Goal: Task Accomplishment & Management: Complete application form

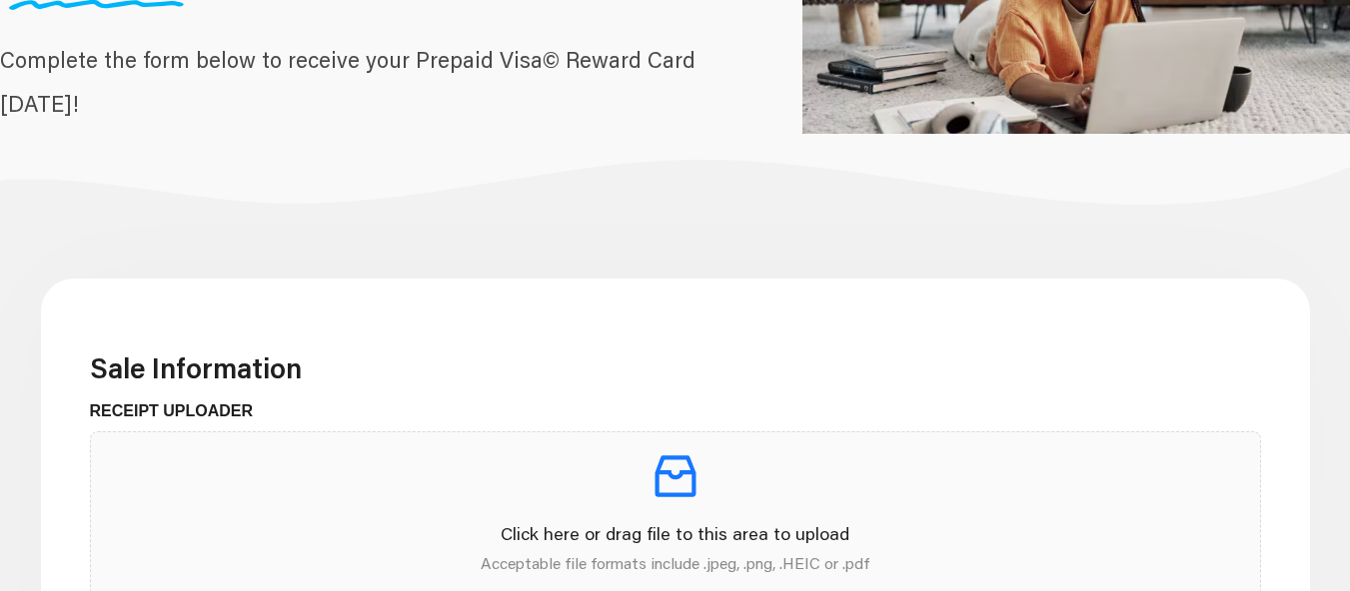
scroll to position [400, 0]
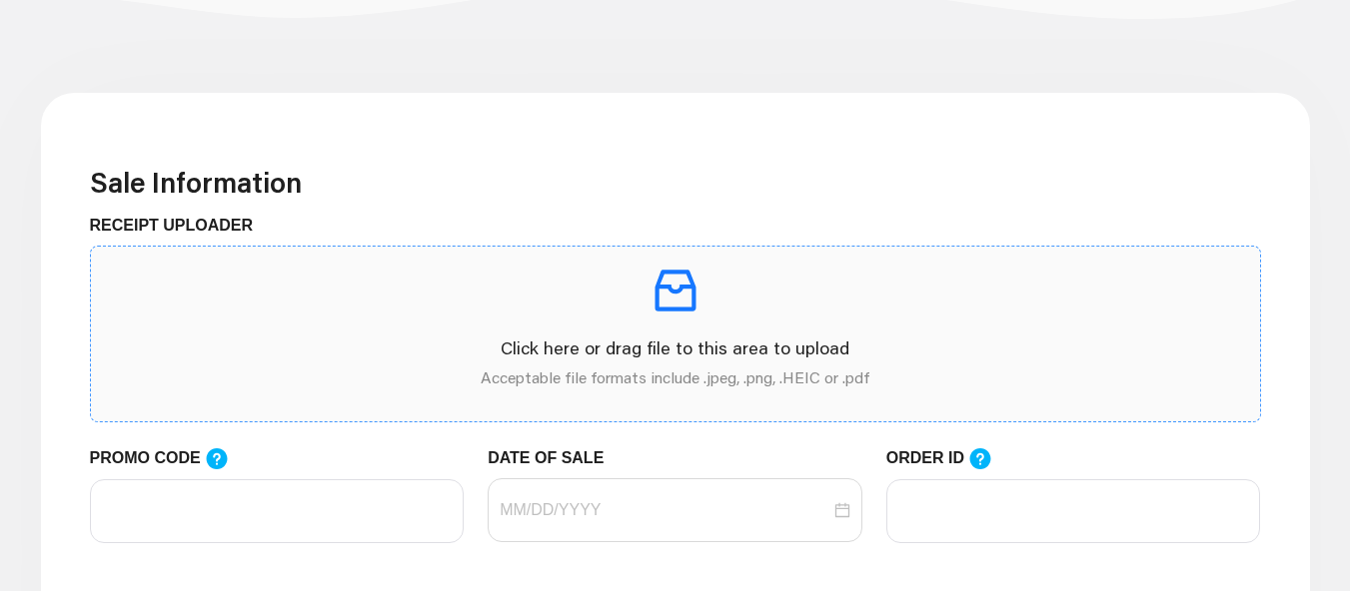
scroll to position [599, 0]
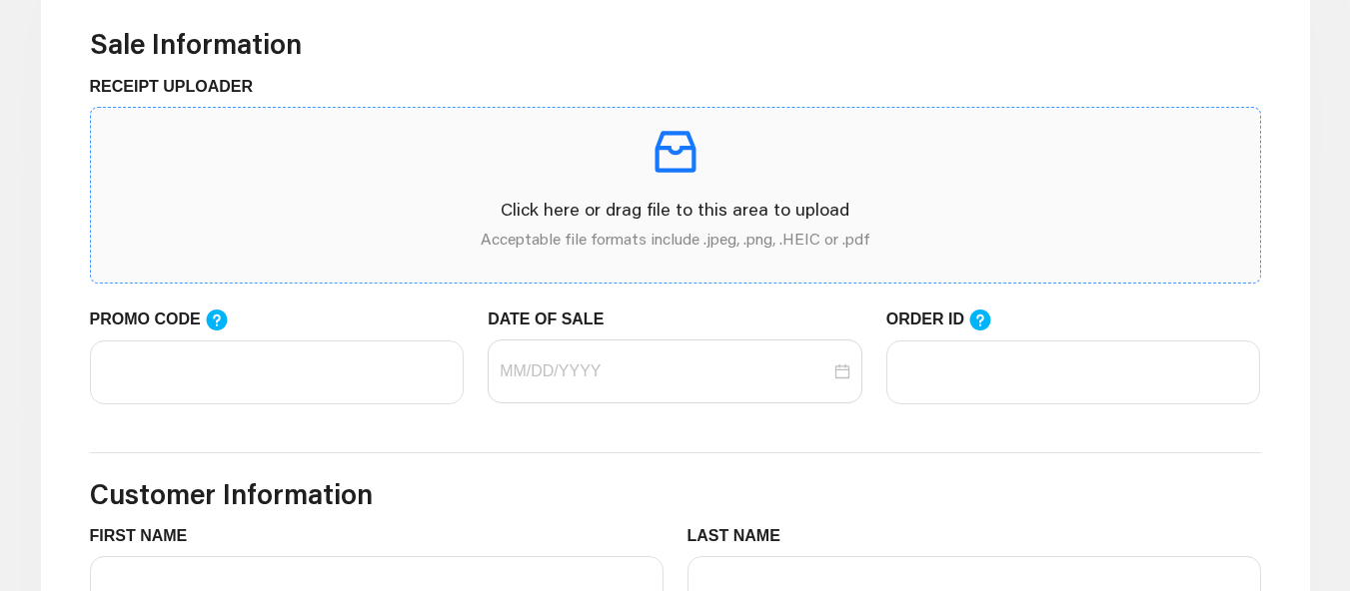
click at [471, 206] on p "Click here or drag file to this area to upload" at bounding box center [675, 209] width 1137 height 27
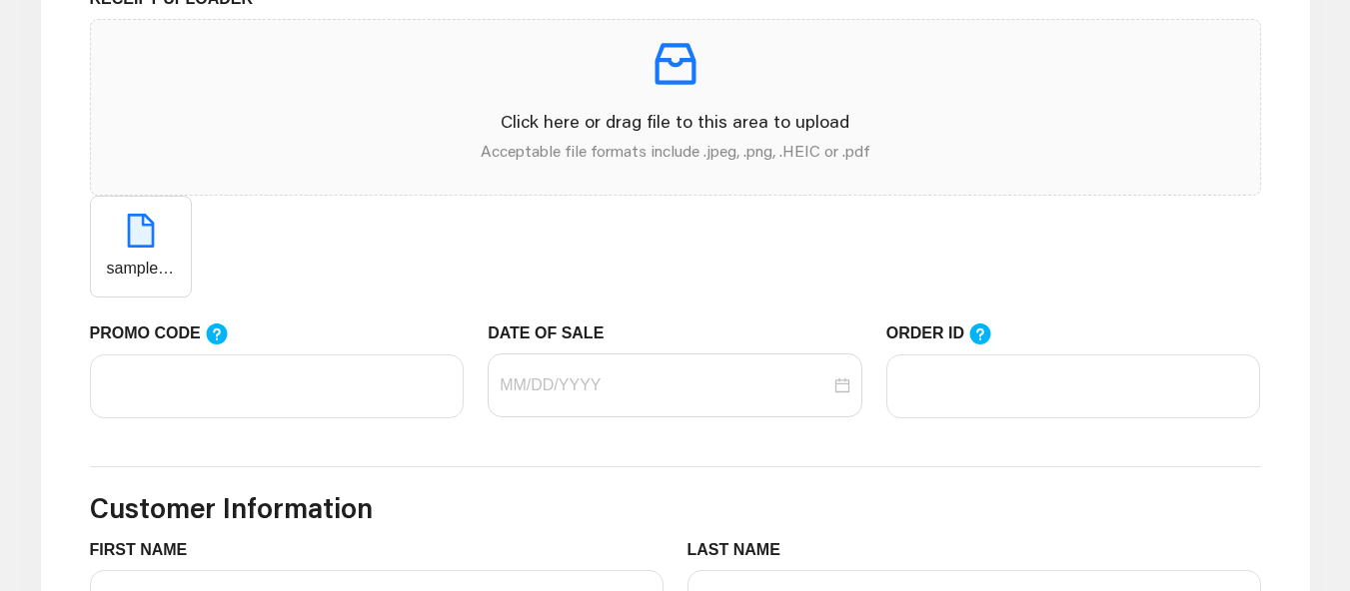
scroll to position [699, 0]
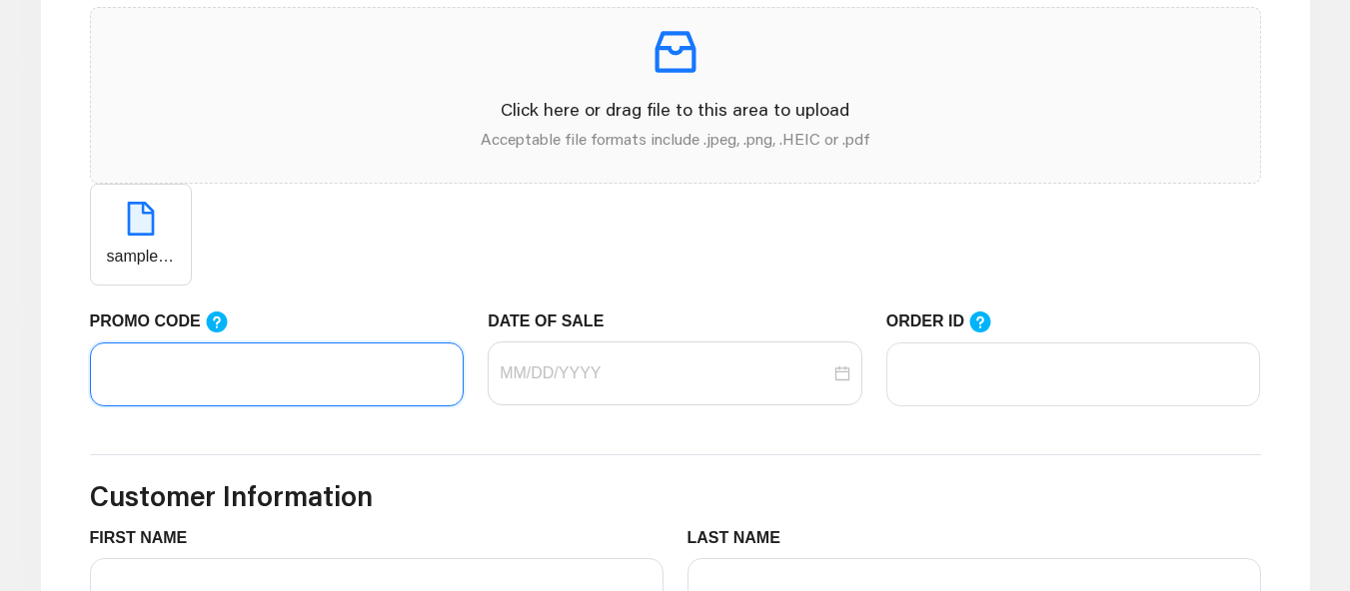
click at [215, 389] on input "PROMO CODE" at bounding box center [277, 375] width 375 height 64
type input "Testing02"
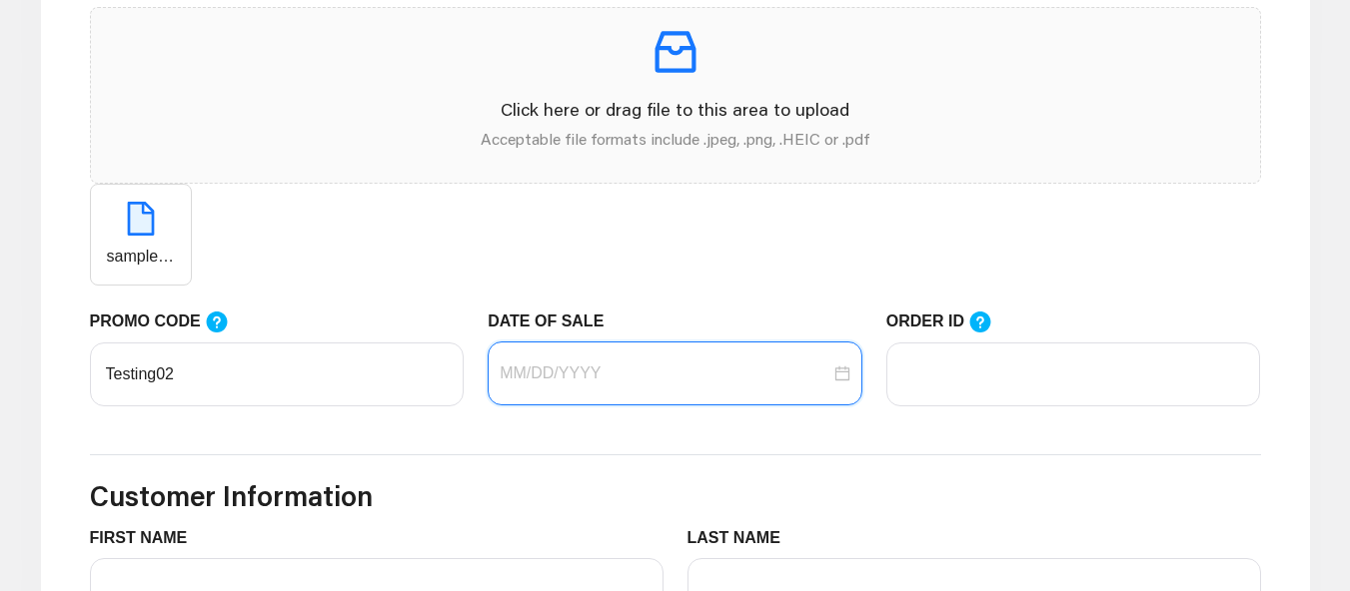
click at [538, 380] on input "DATE OF SALE" at bounding box center [664, 374] width 331 height 24
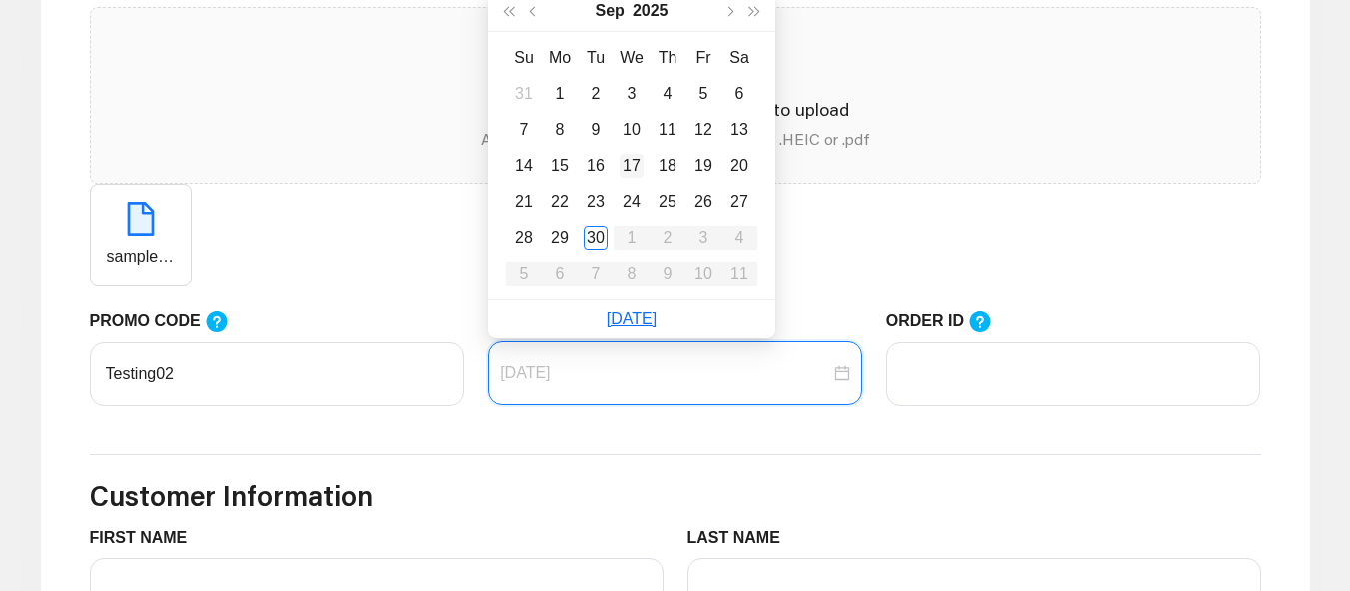
type input "09/17/2025"
click at [643, 165] on td "17" at bounding box center [631, 166] width 36 height 36
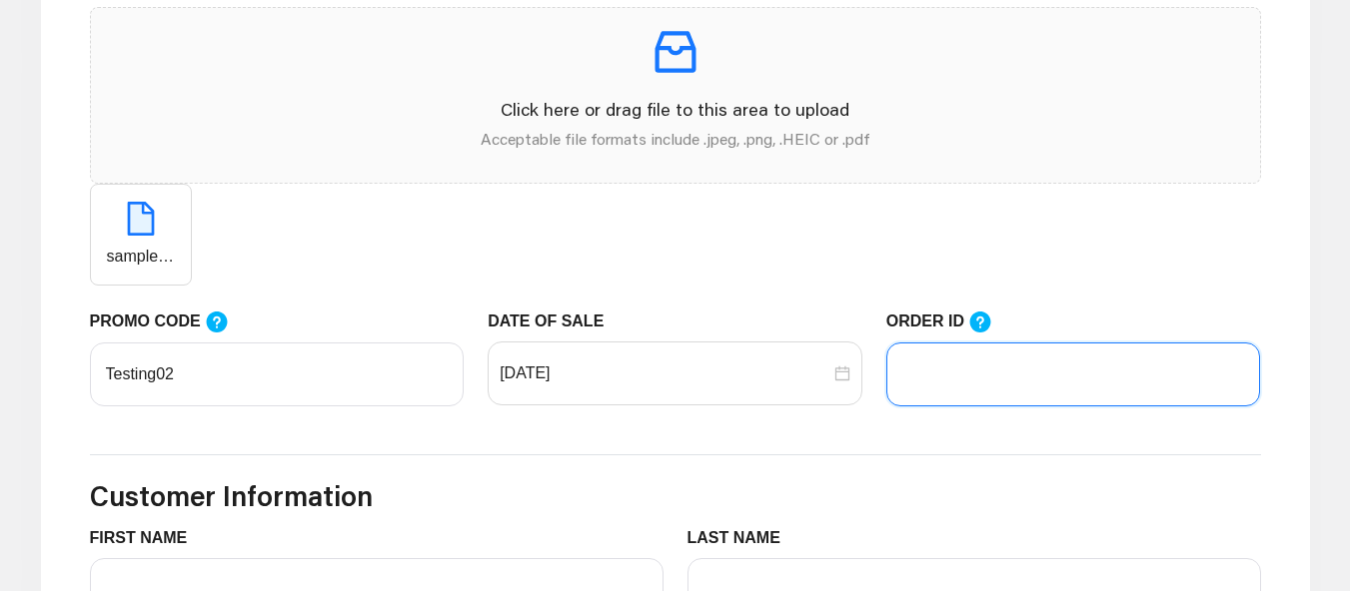
click at [1046, 372] on input "ORDER ID" at bounding box center [1073, 375] width 375 height 64
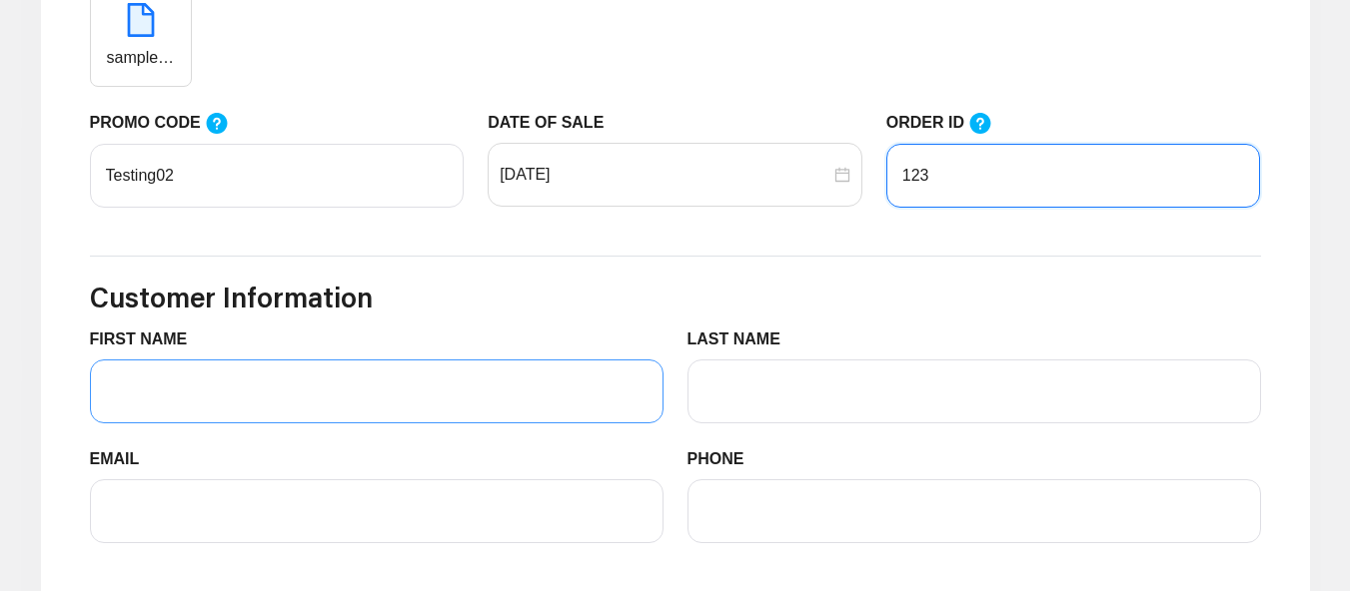
scroll to position [899, 0]
type input "123"
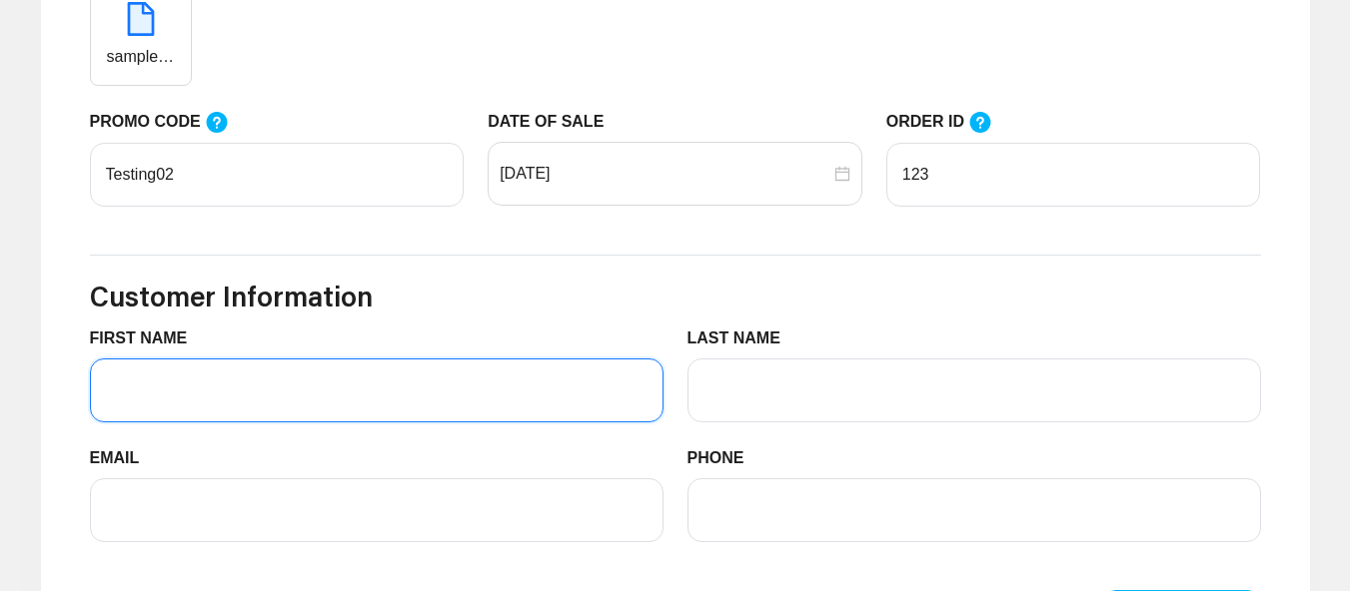
click at [359, 385] on input "FIRST NAME" at bounding box center [376, 391] width 573 height 64
type input "Huzaifa"
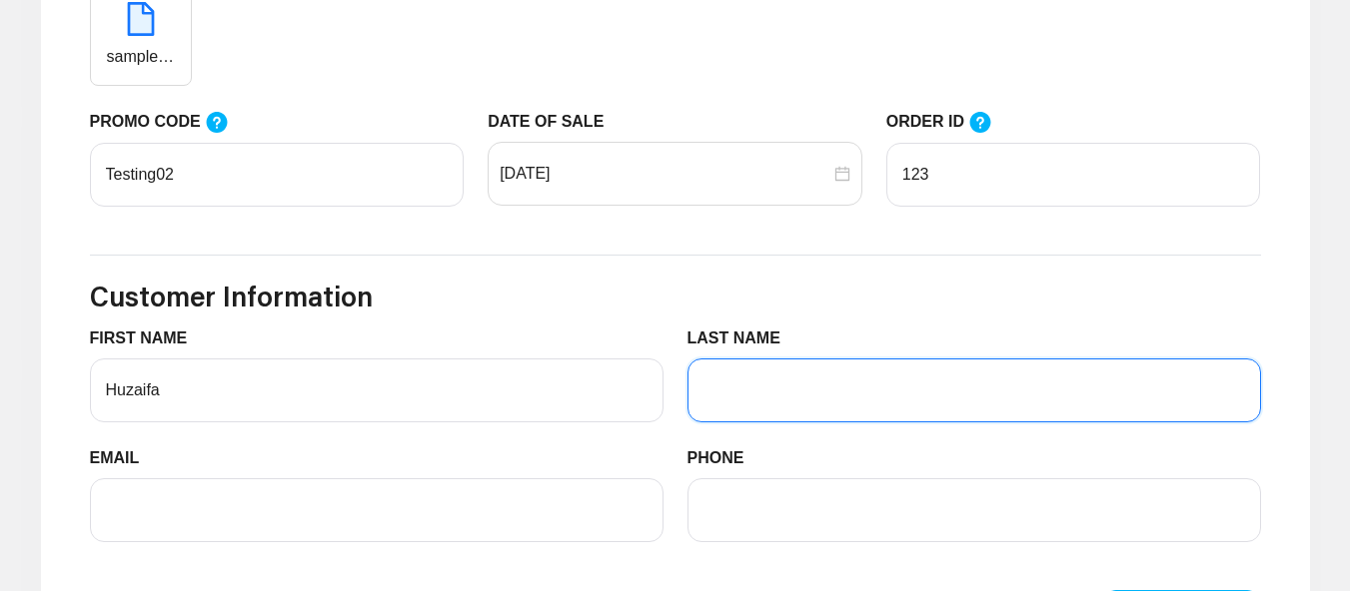
type input "Pimpari"
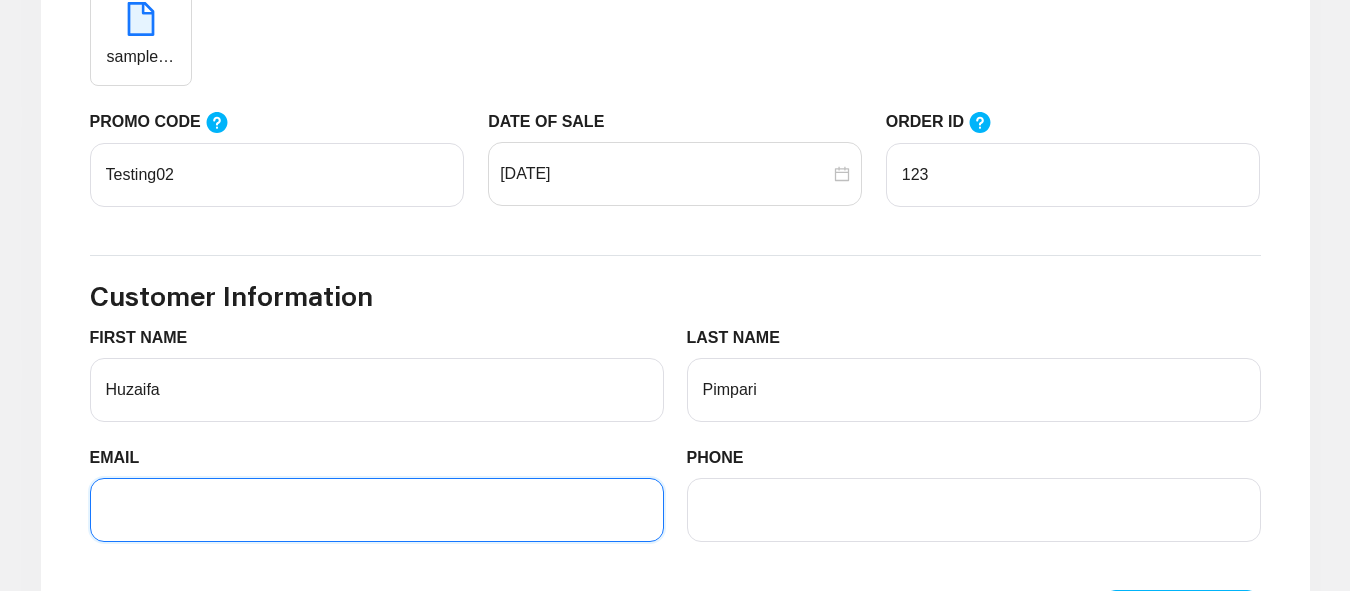
type input "[EMAIL_ADDRESS][DOMAIN_NAME]"
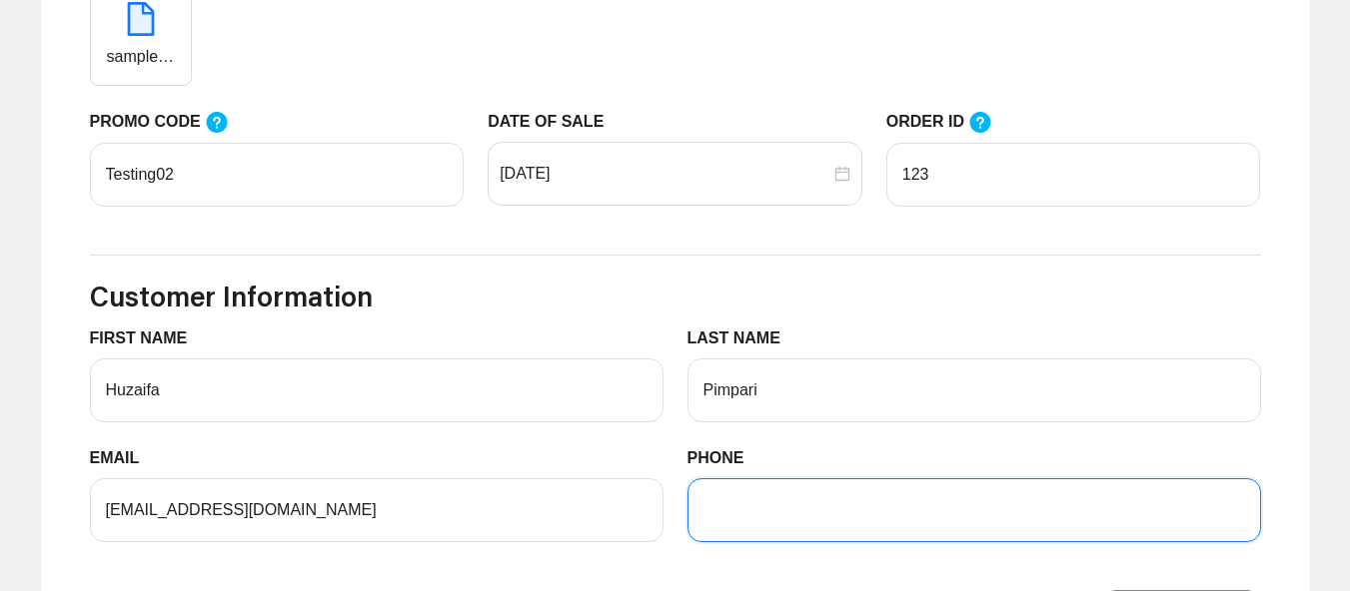
type input "09494079278"
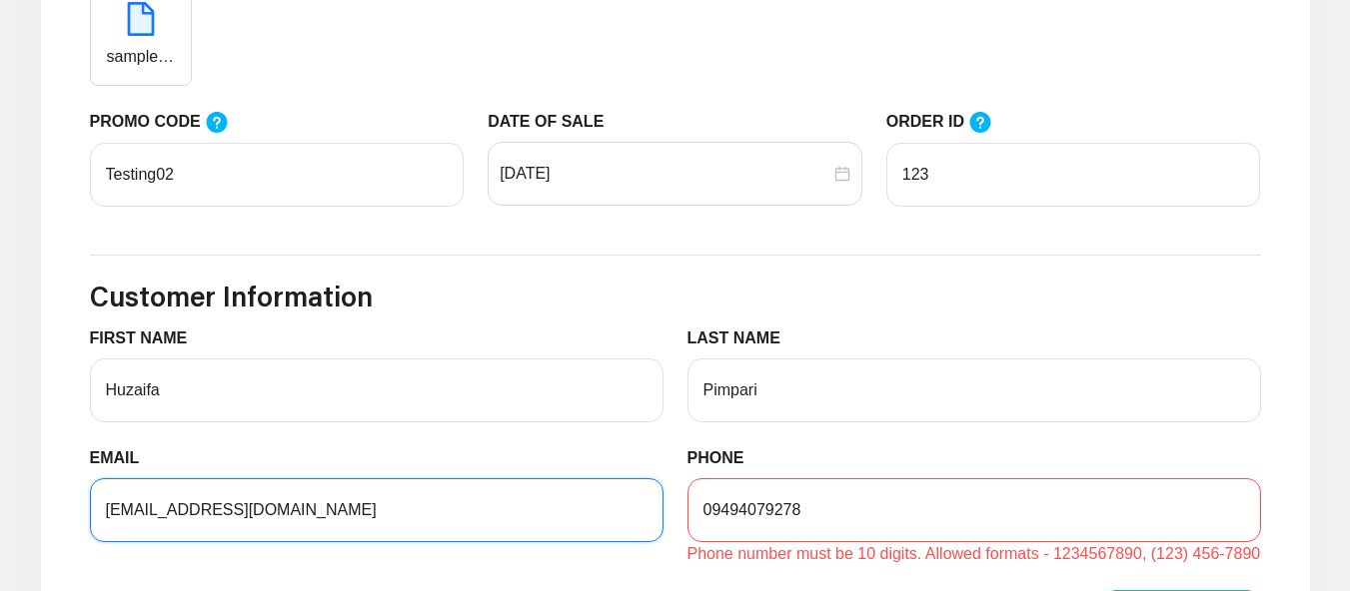
click at [214, 506] on input "[EMAIL_ADDRESS][DOMAIN_NAME]" at bounding box center [376, 510] width 573 height 64
type input "[EMAIL_ADDRESS][DOMAIN_NAME]"
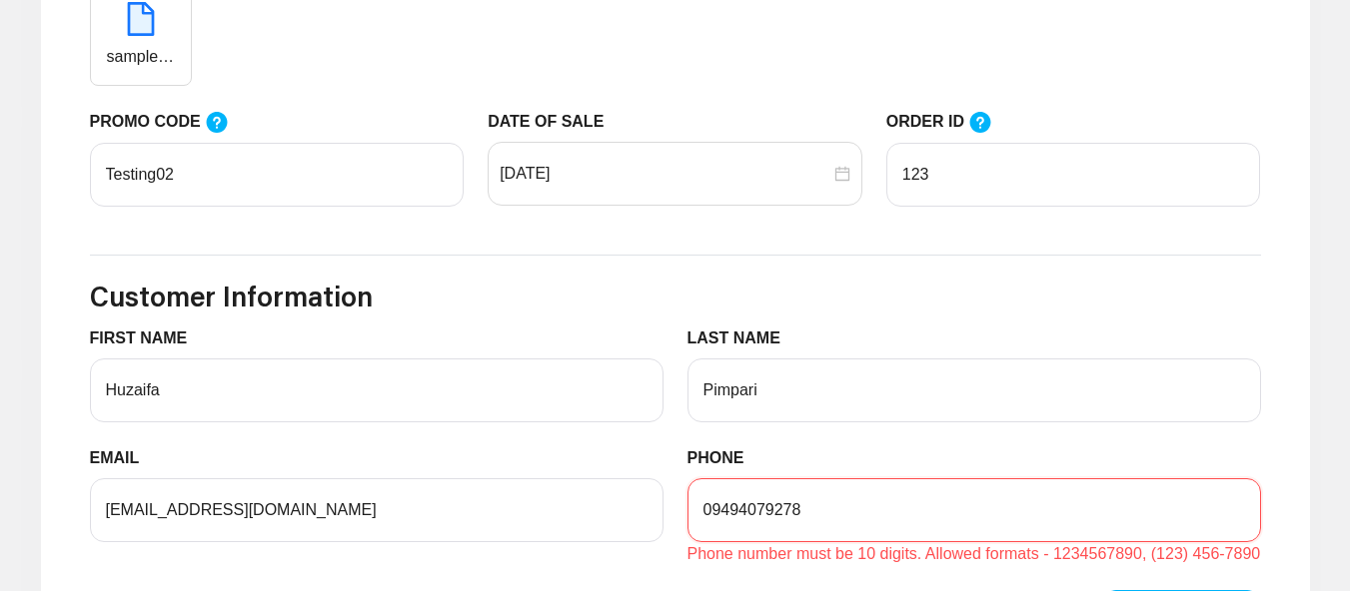
click at [706, 516] on input "09494079278" at bounding box center [973, 510] width 573 height 64
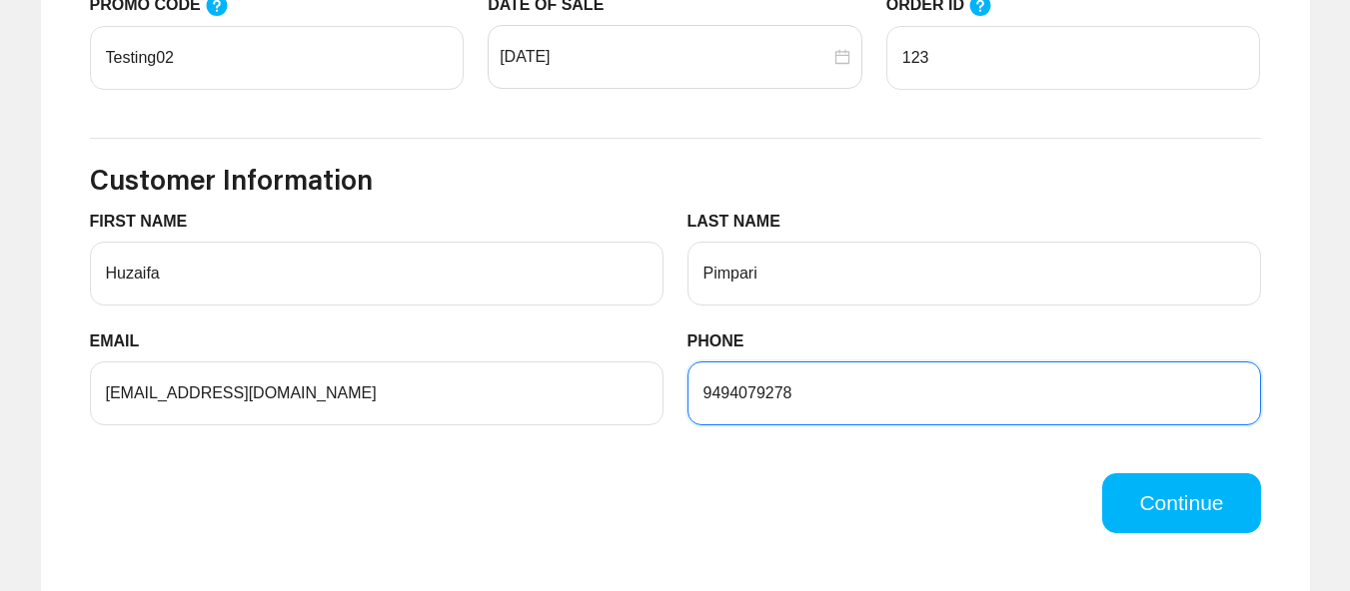
scroll to position [1498, 0]
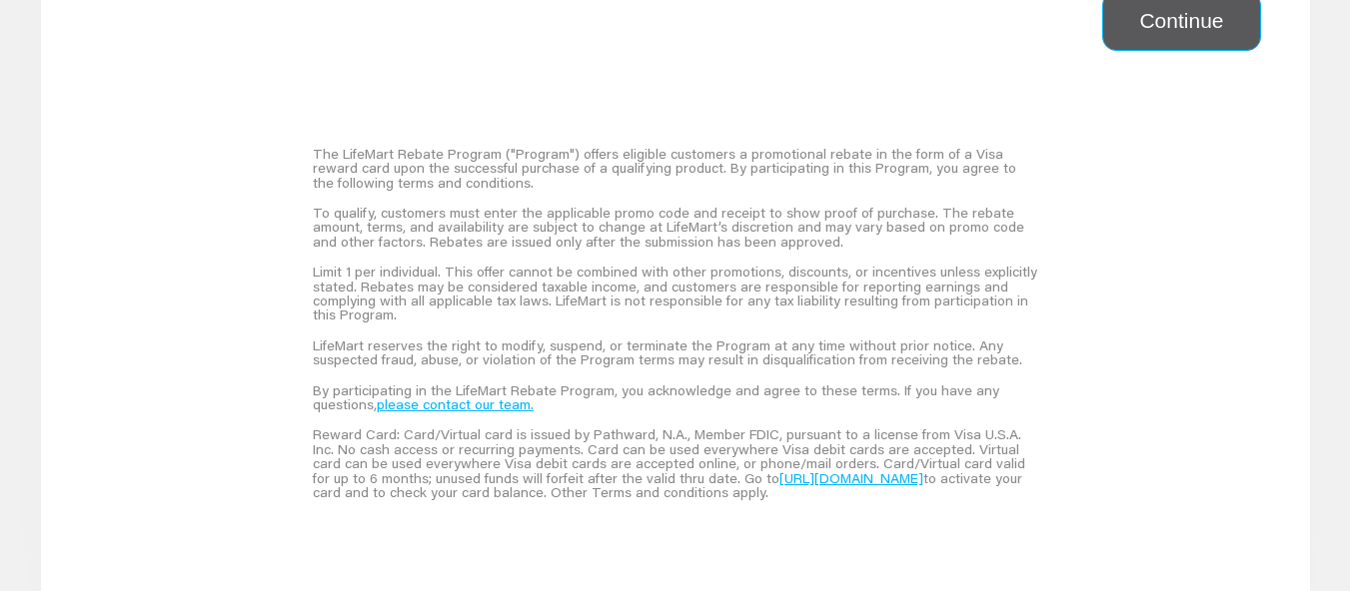
type input "9494079278"
click at [1202, 28] on button "Continue" at bounding box center [1181, 21] width 158 height 60
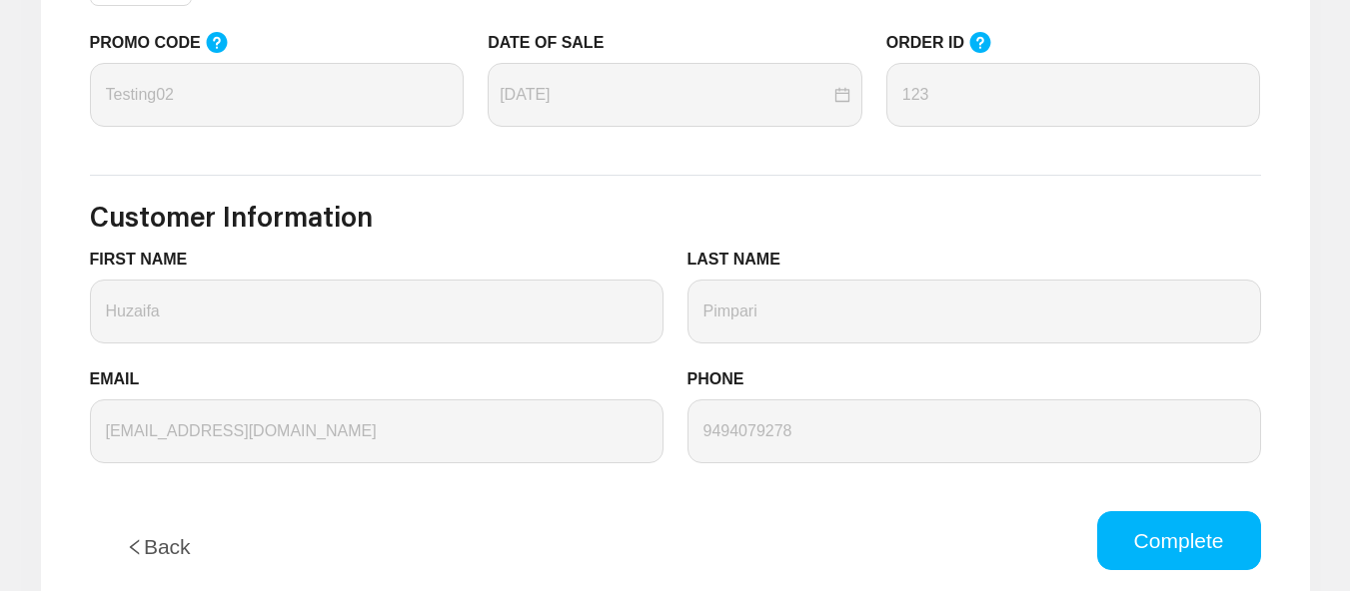
scroll to position [999, 0]
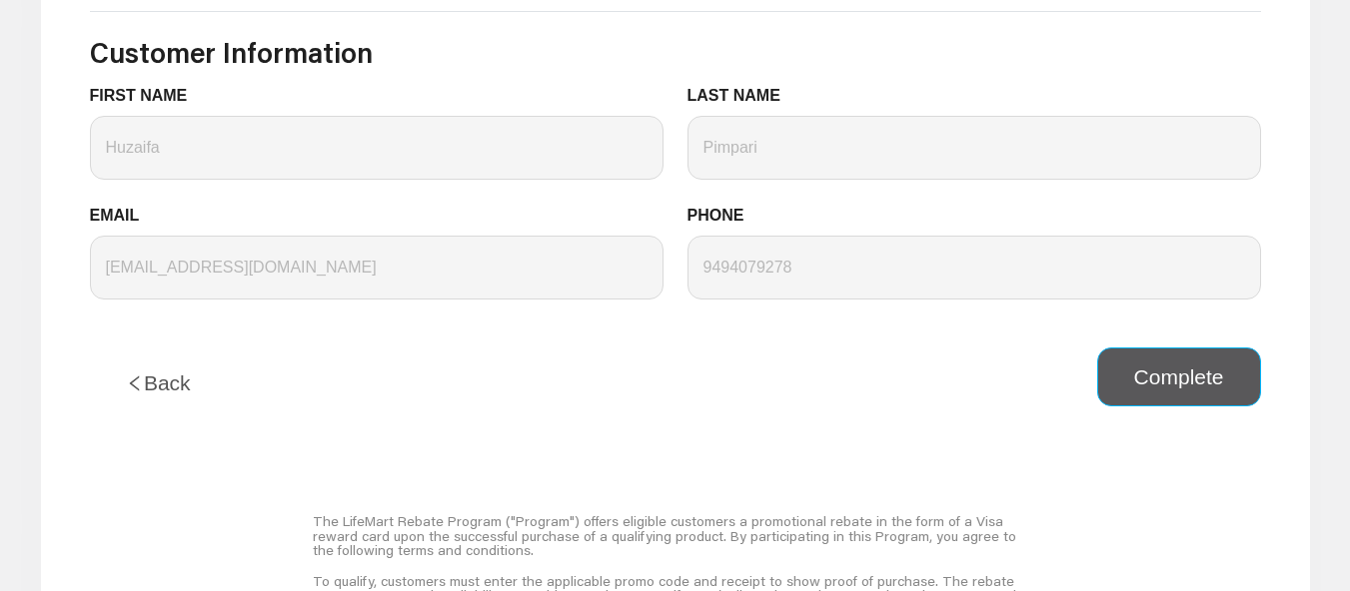
click at [1161, 368] on button "Complete" at bounding box center [1179, 378] width 164 height 60
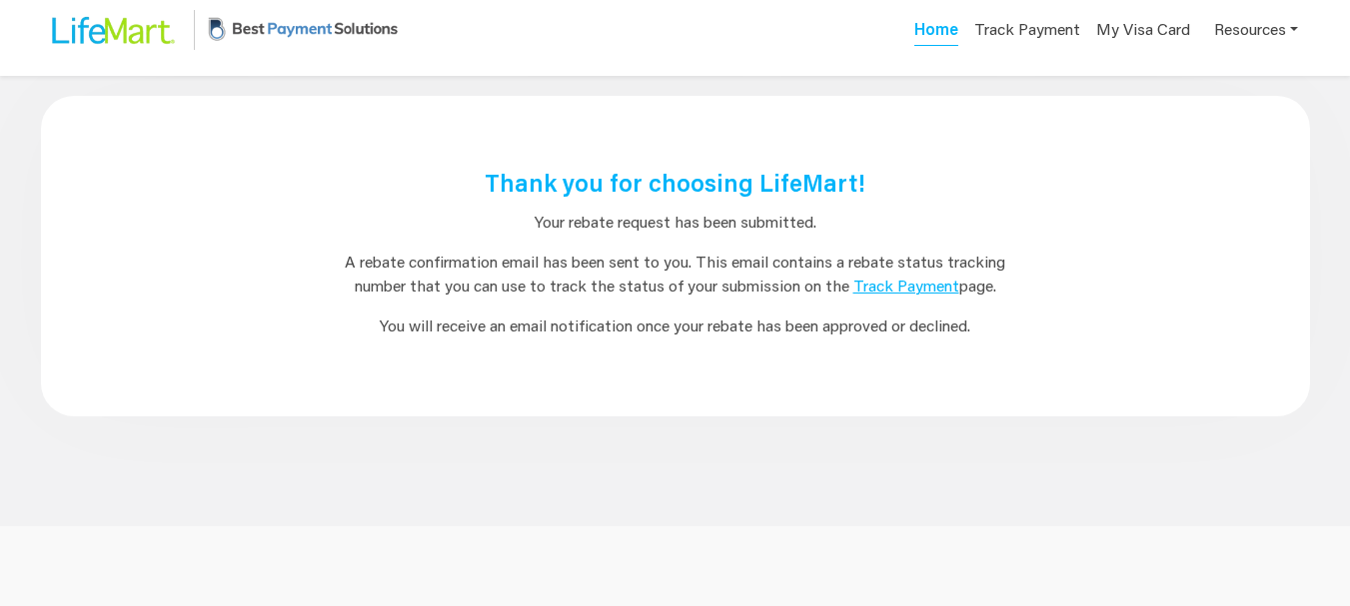
scroll to position [0, 0]
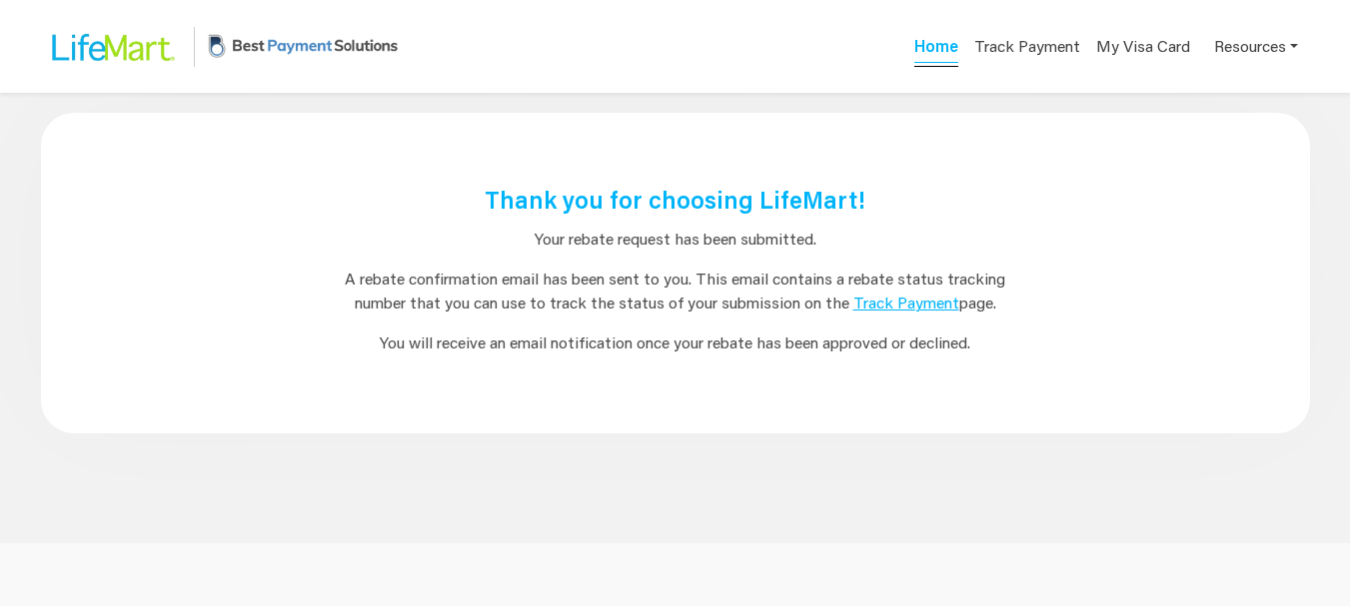
click at [935, 45] on link "Home" at bounding box center [936, 49] width 44 height 28
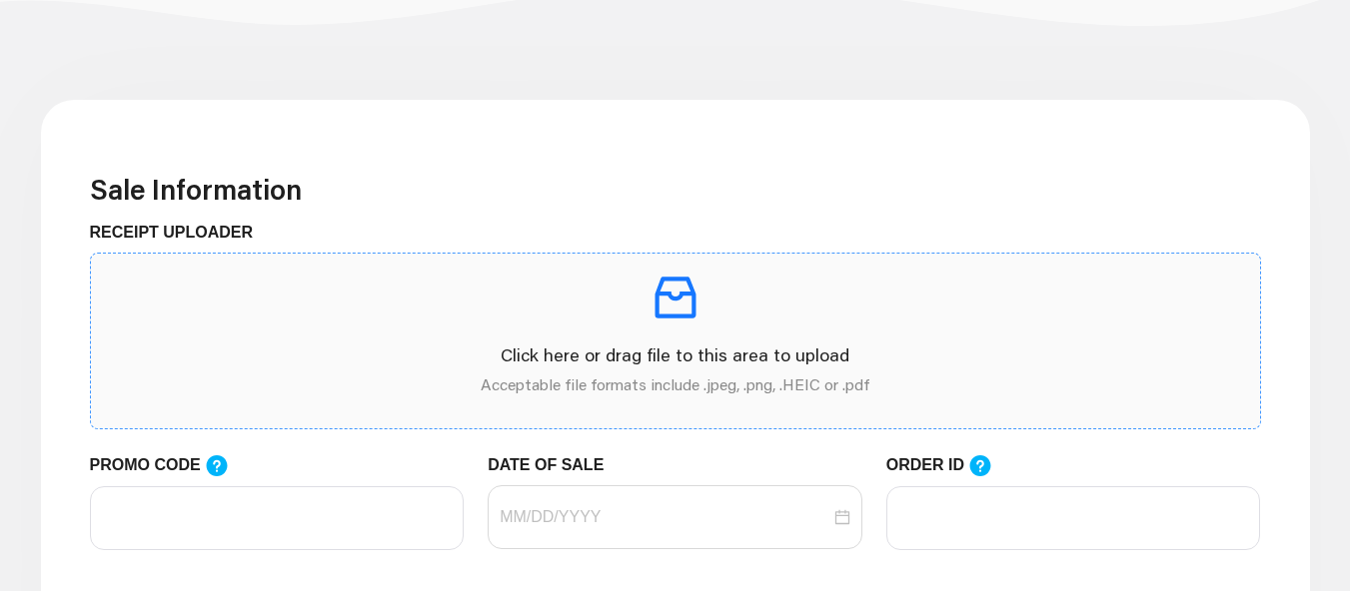
scroll to position [499, 0]
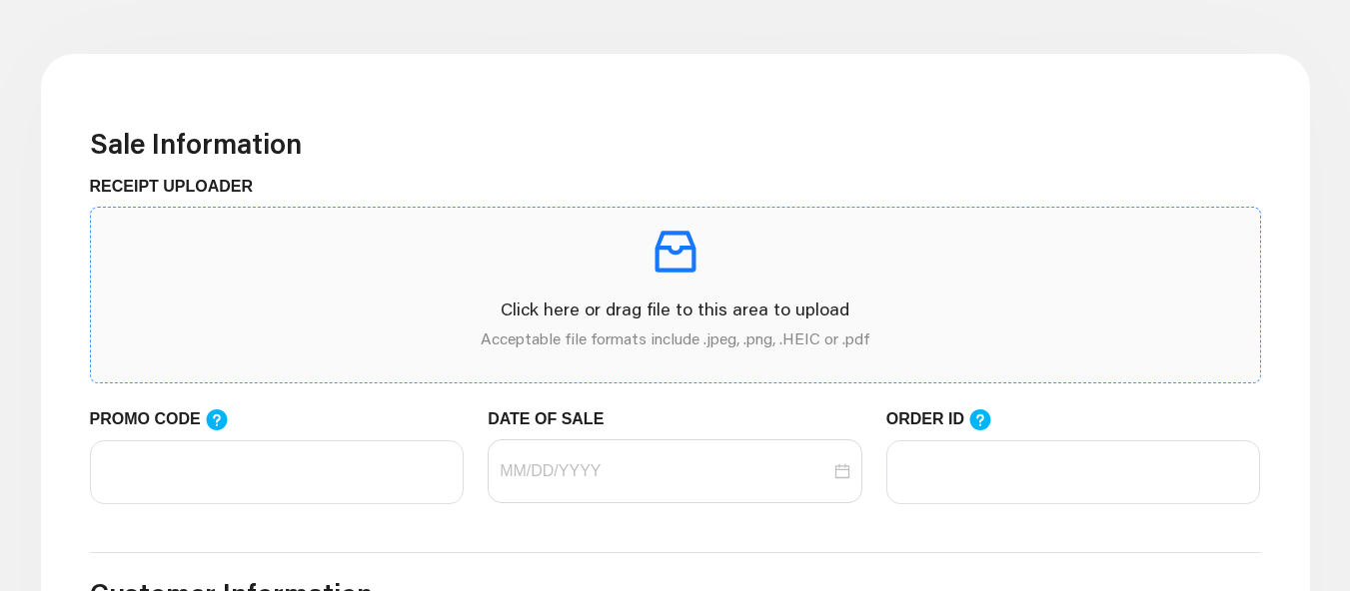
click at [451, 242] on p at bounding box center [675, 252] width 1137 height 56
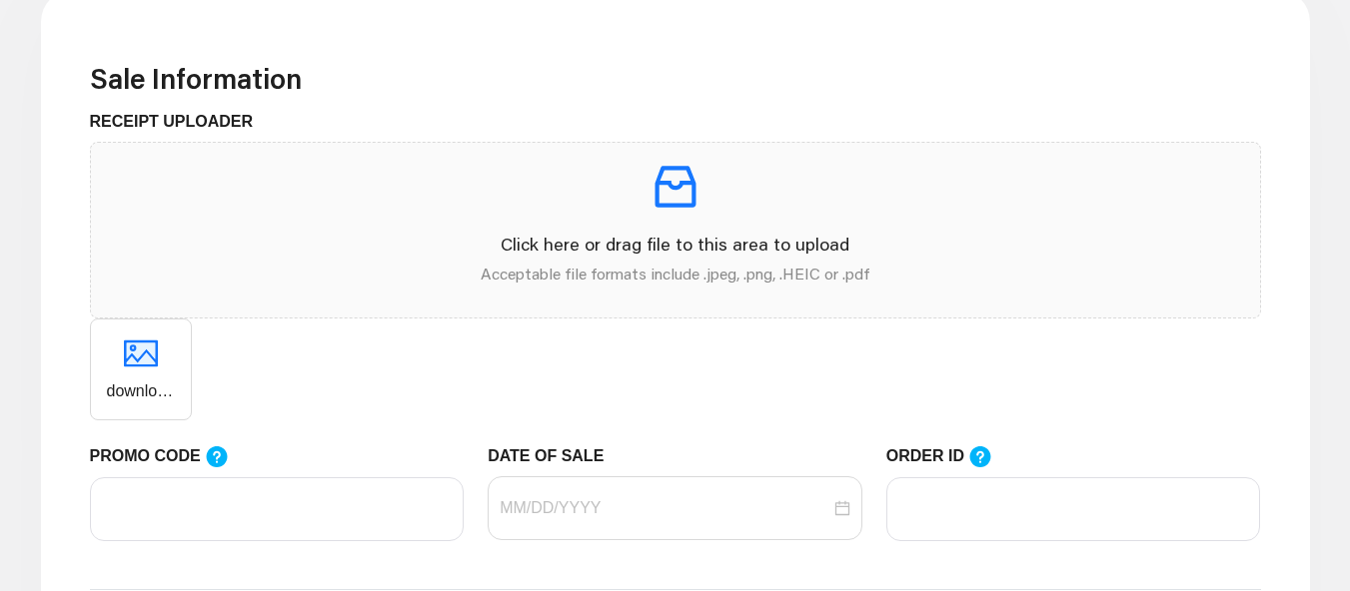
scroll to position [599, 0]
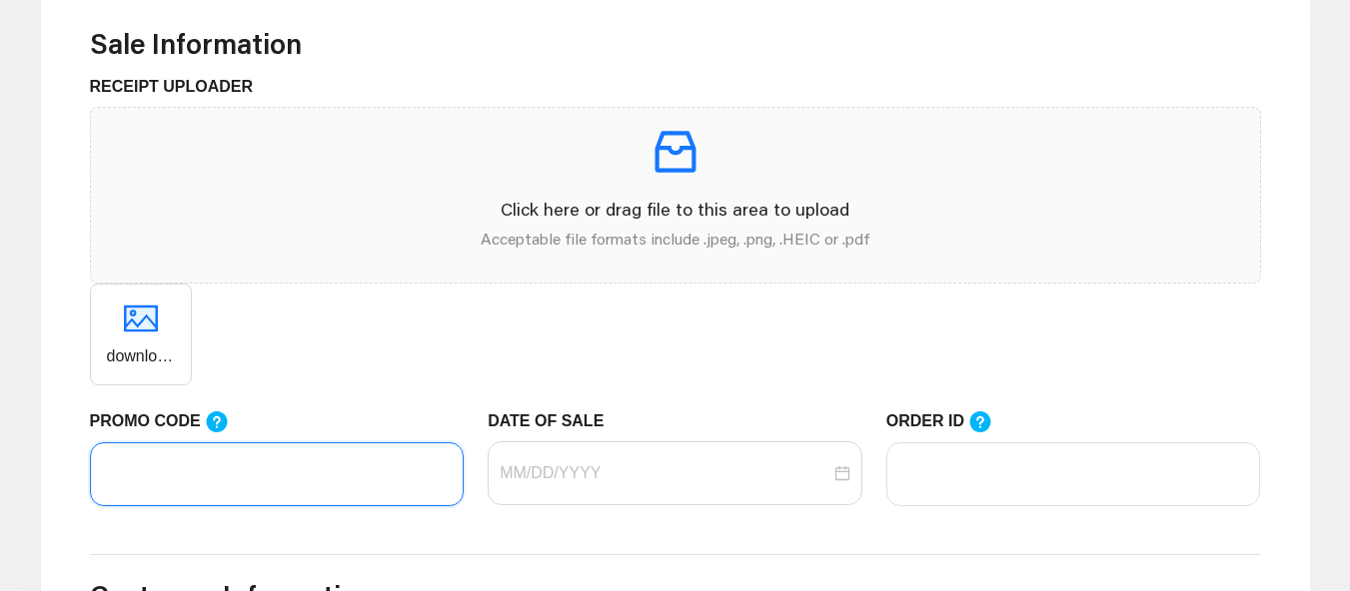
click at [286, 477] on input "PROMO CODE" at bounding box center [277, 475] width 375 height 64
click at [612, 460] on div at bounding box center [674, 474] width 375 height 64
type input "Testinh02"
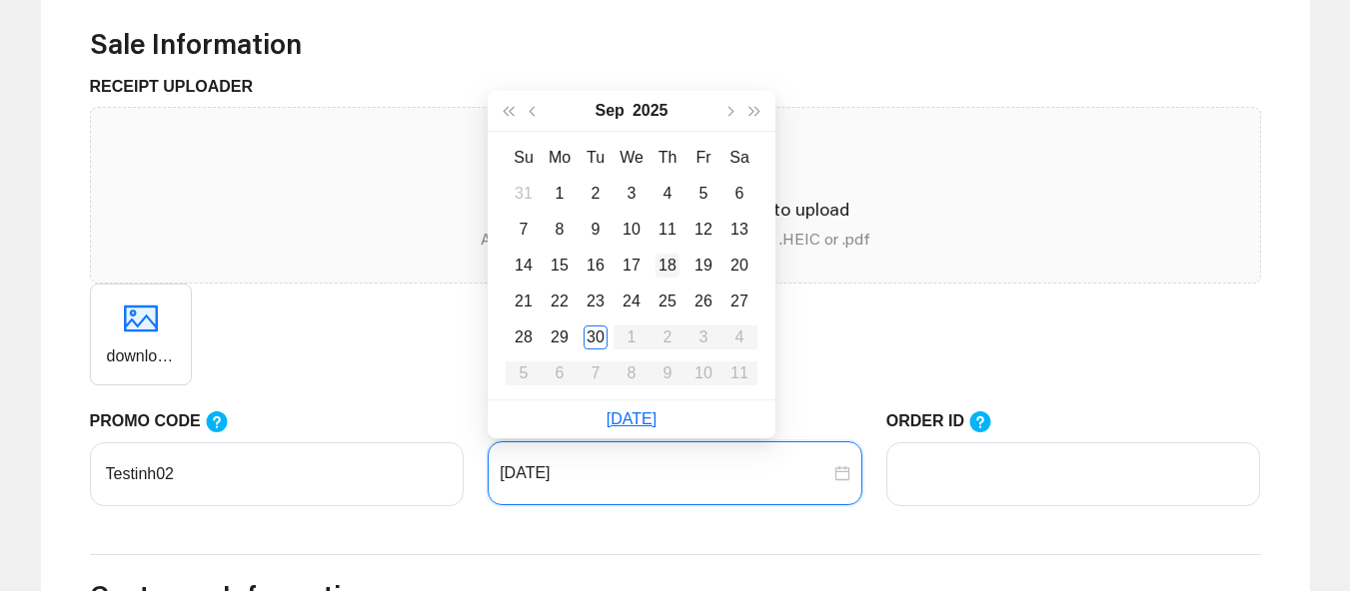
type input "[DATE]"
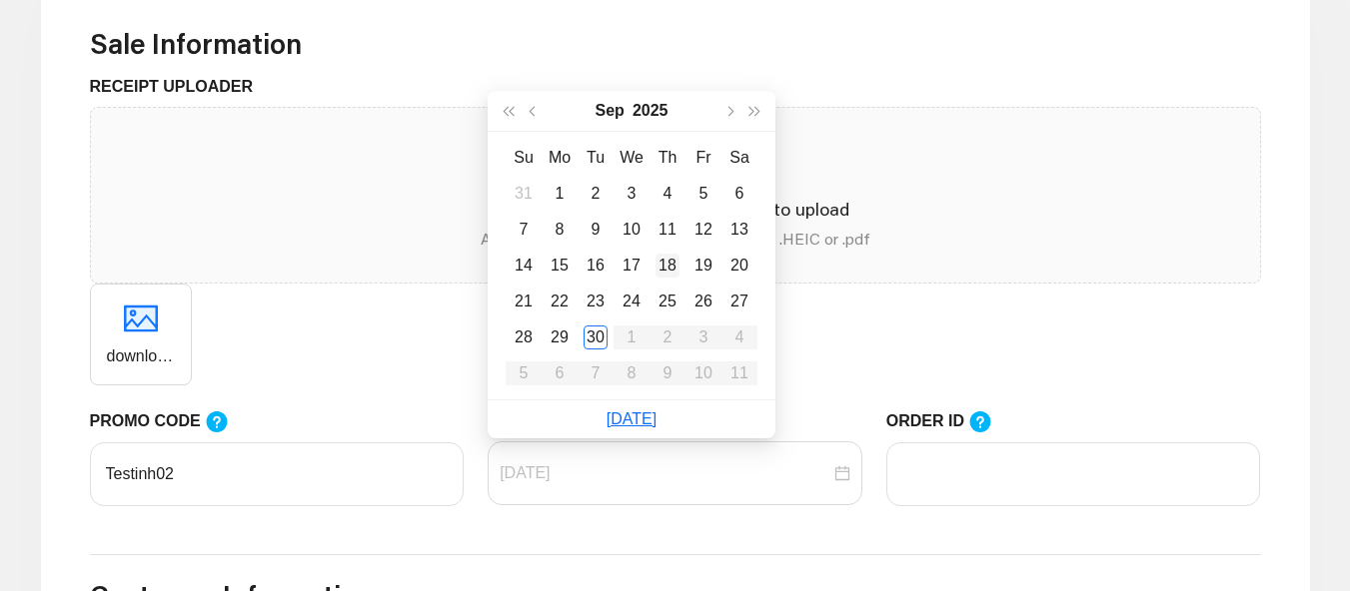
click at [660, 276] on div "18" at bounding box center [667, 266] width 24 height 24
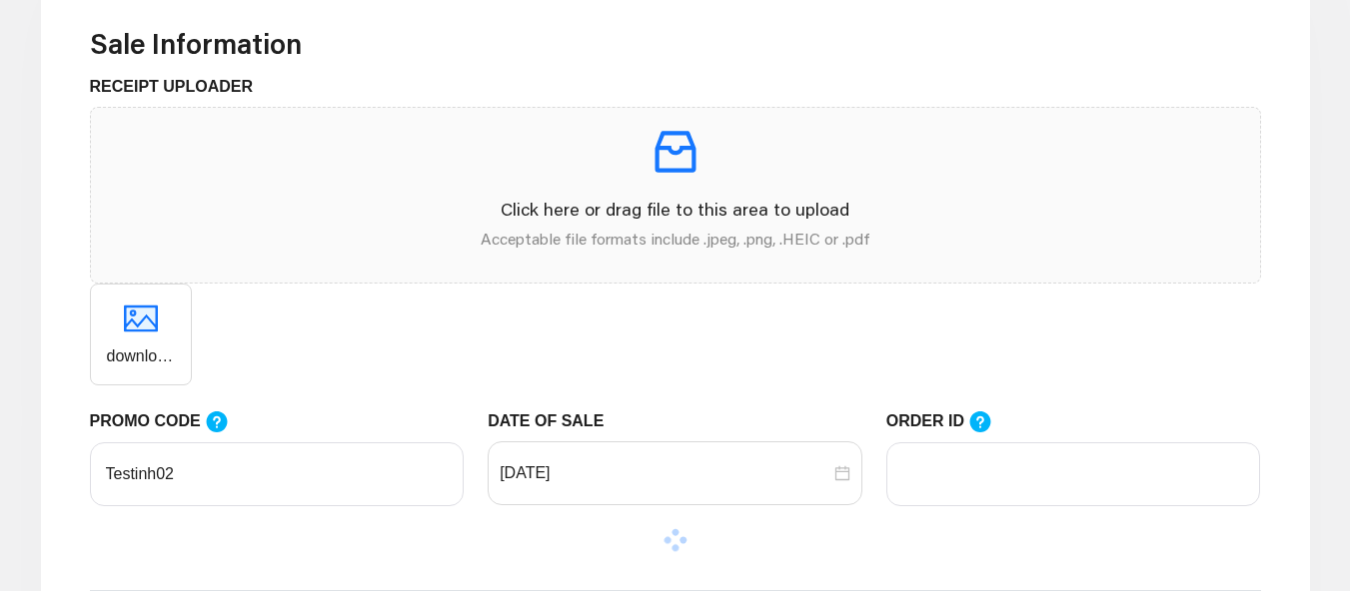
click at [969, 508] on div "ORDER ID" at bounding box center [1073, 470] width 399 height 121
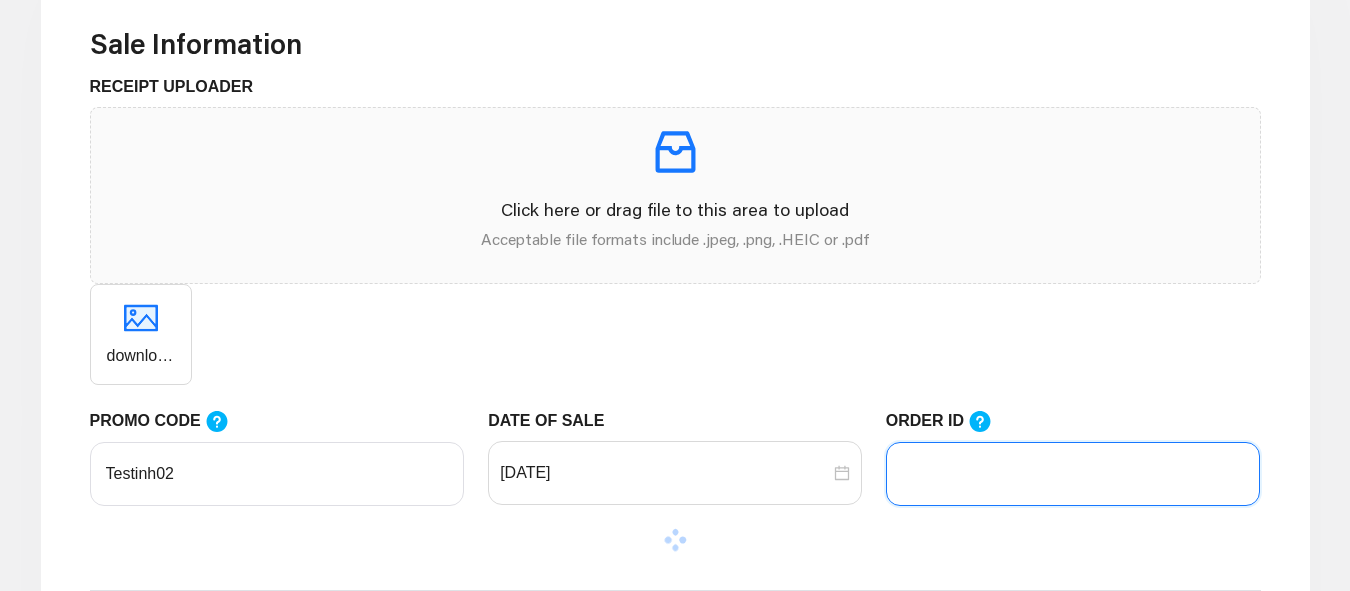
click at [1006, 473] on input "ORDER ID" at bounding box center [1073, 475] width 375 height 64
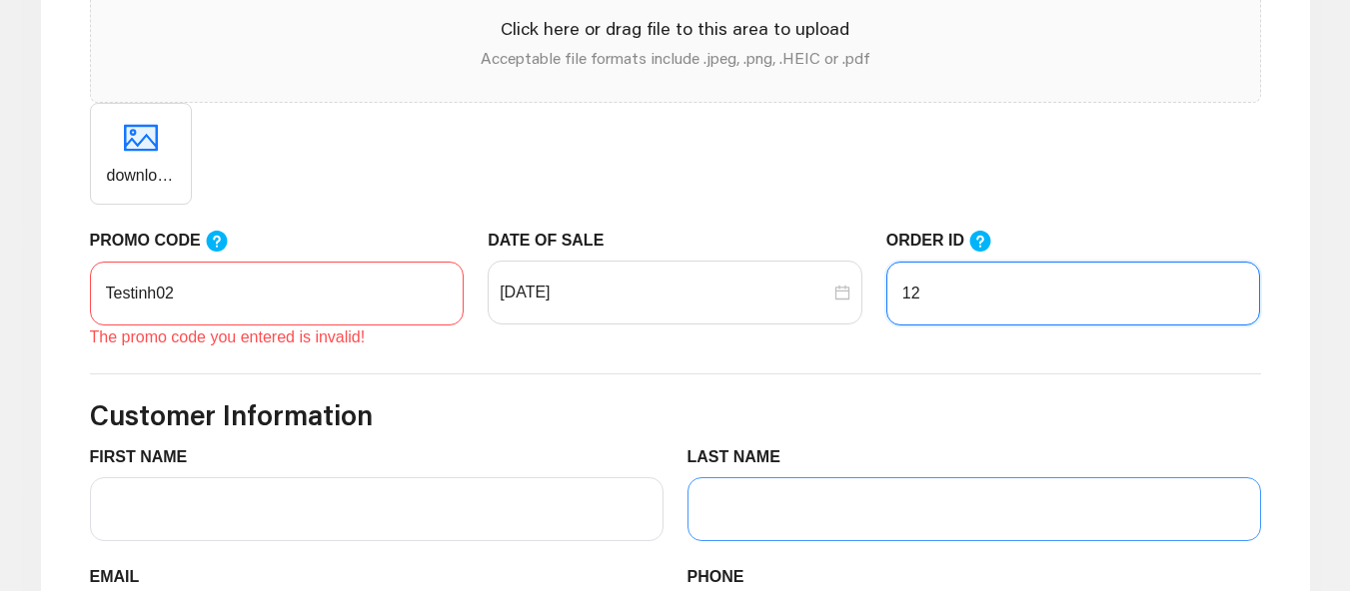
scroll to position [799, 0]
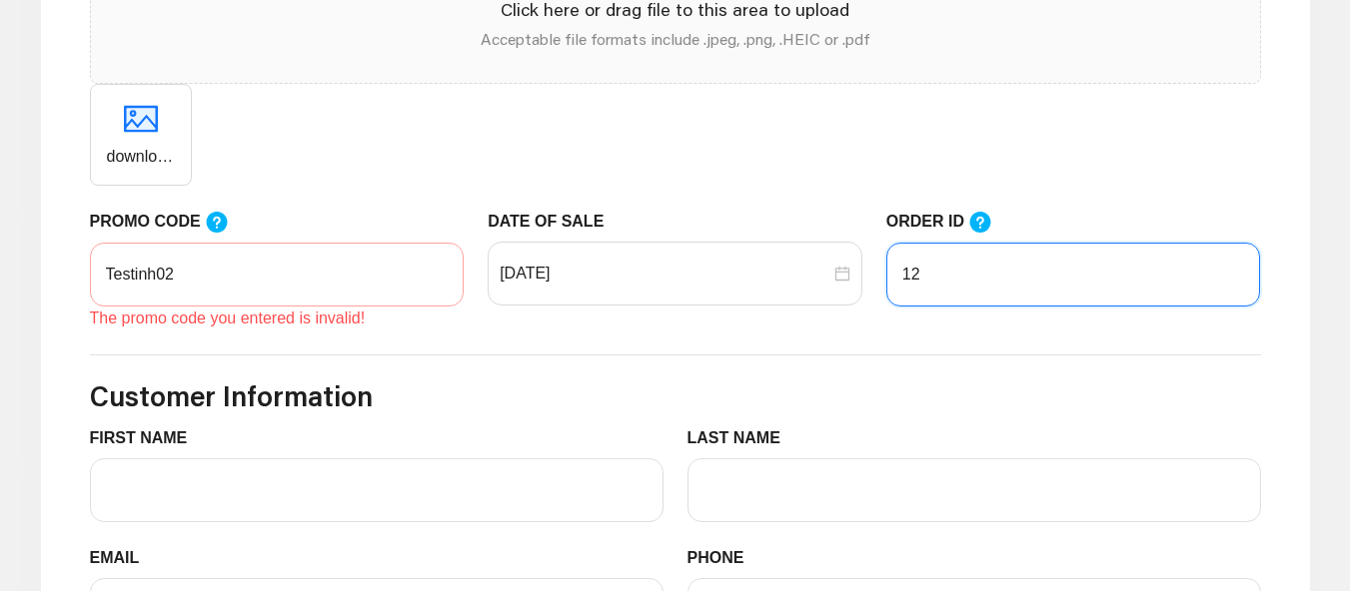
type input "12"
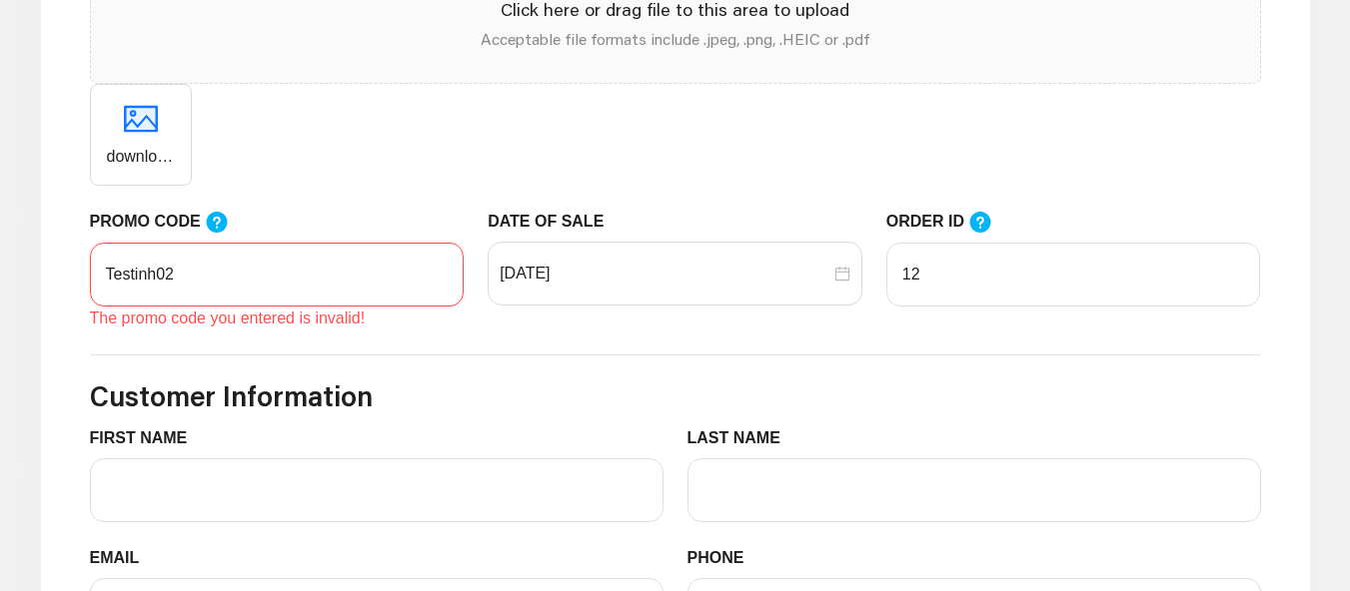
click at [230, 282] on input "Testinh02" at bounding box center [277, 275] width 375 height 64
click at [151, 281] on input "Testinh02" at bounding box center [277, 275] width 375 height 64
type input "Testing02"
click at [290, 325] on div "The promo code you entered is invalid!" at bounding box center [277, 319] width 375 height 24
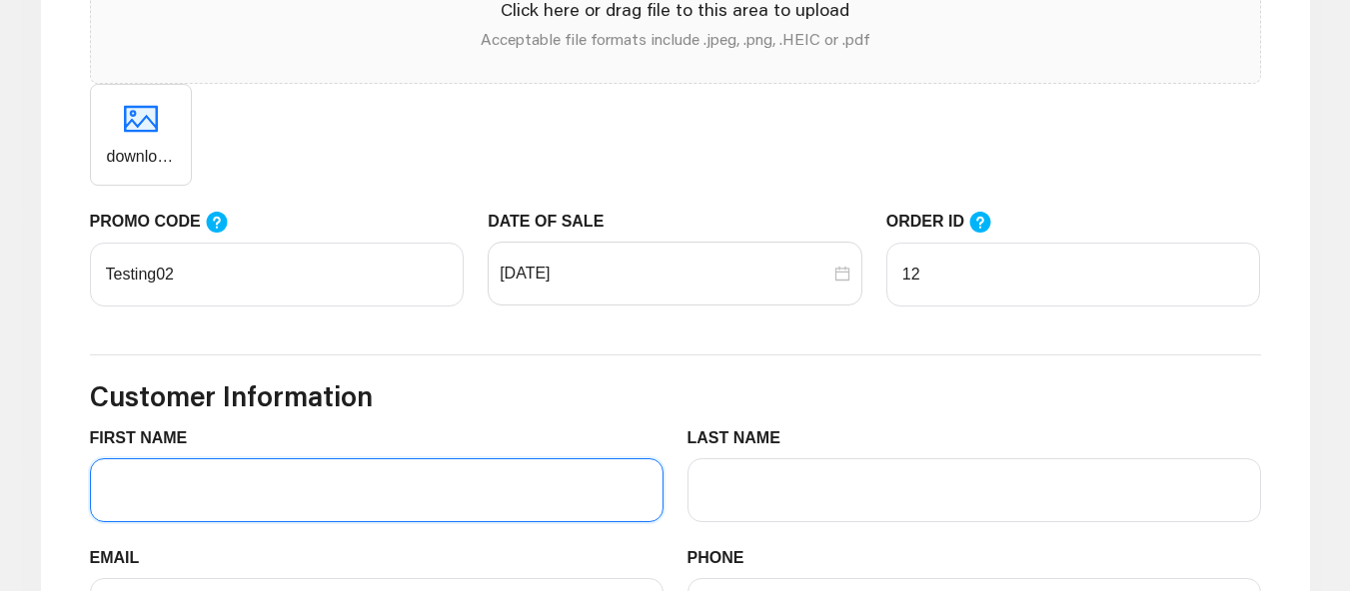
click at [311, 498] on input "FIRST NAME" at bounding box center [376, 491] width 573 height 64
type input "Huzaifa"
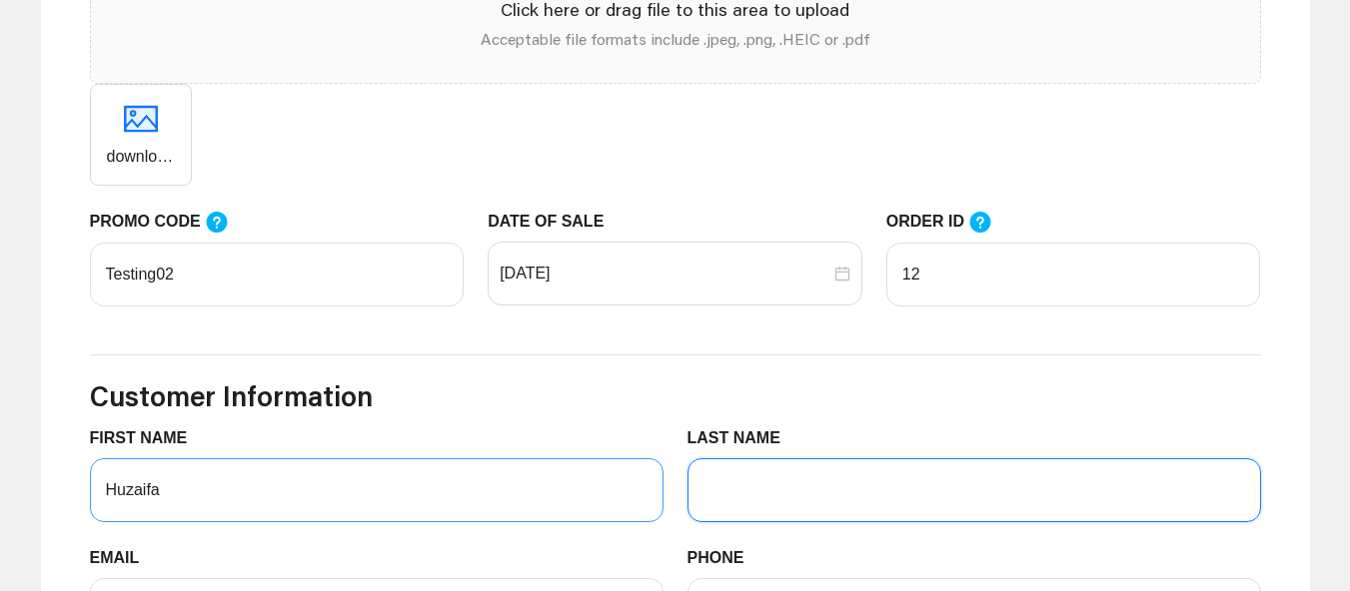
type input "Pimpari"
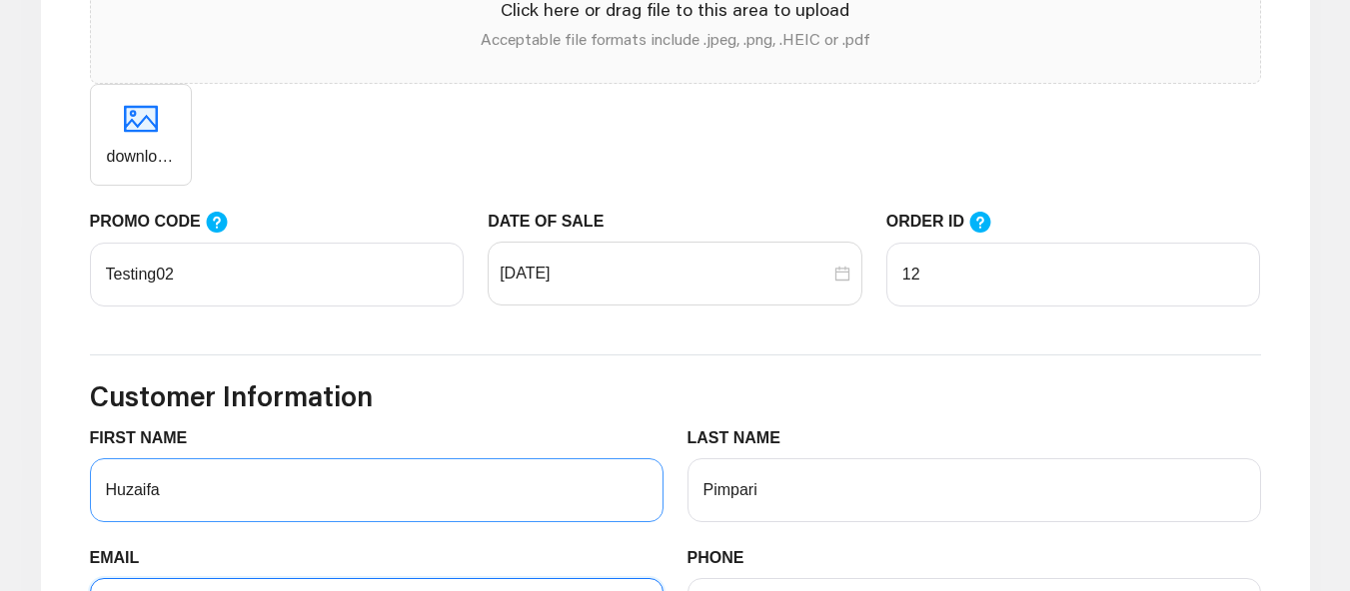
type input "[EMAIL_ADDRESS][DOMAIN_NAME]"
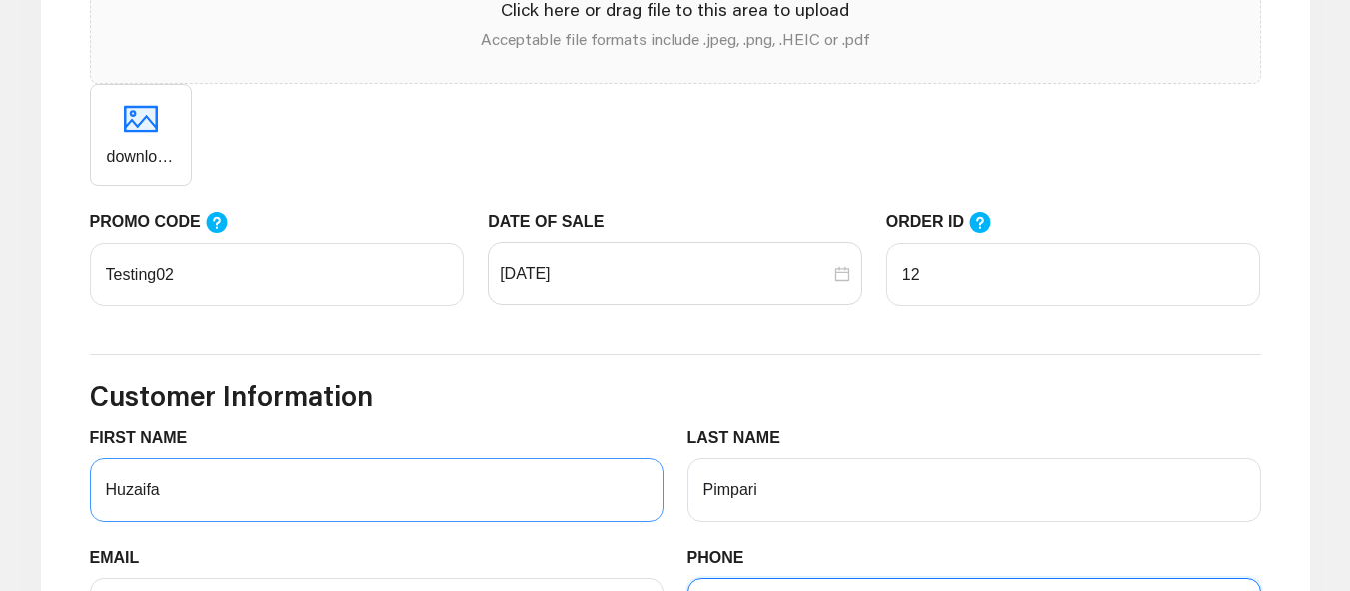
type input "09494079278"
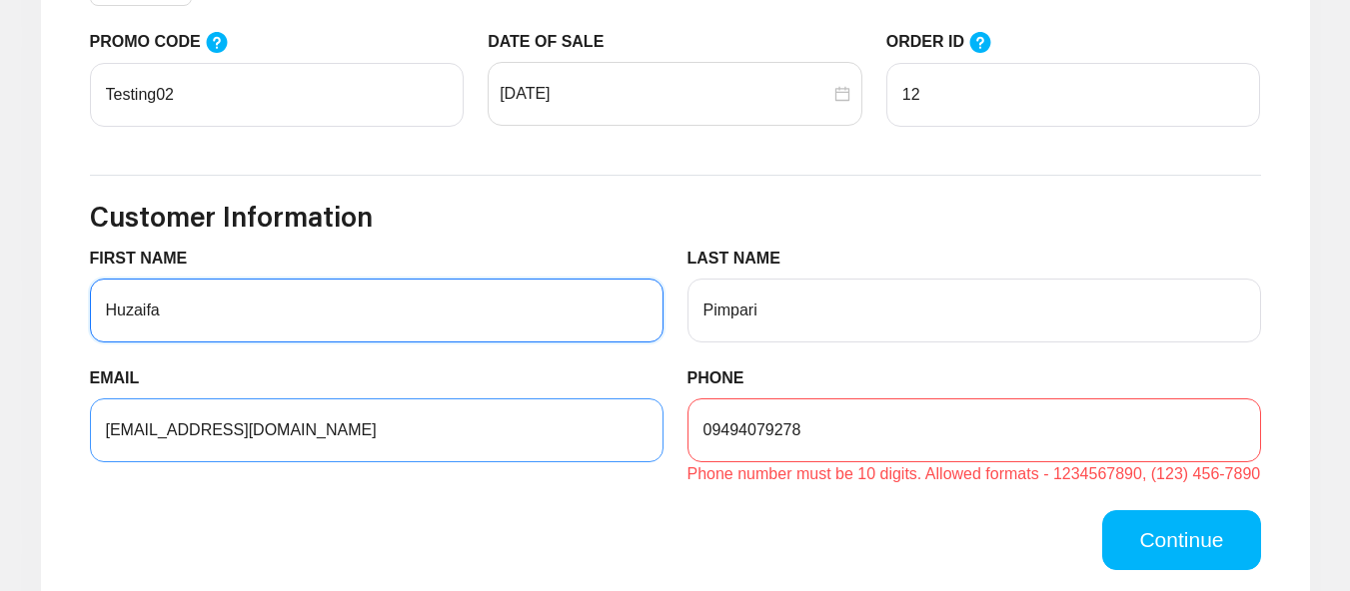
scroll to position [999, 0]
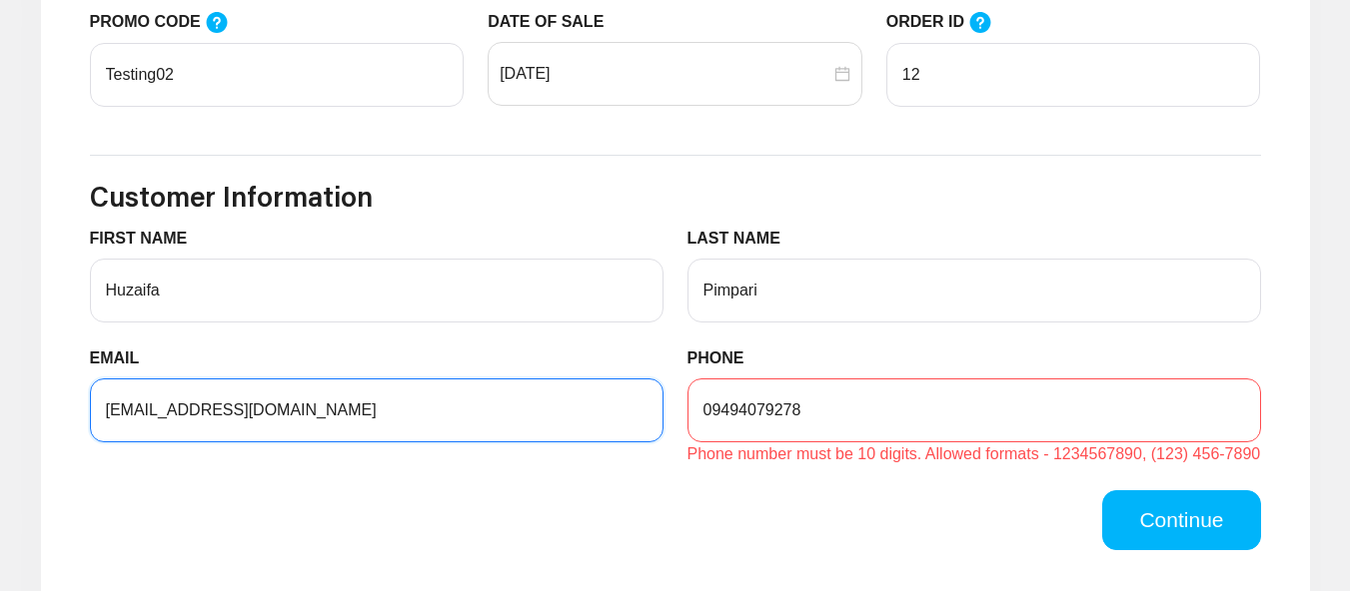
click at [217, 419] on input "[EMAIL_ADDRESS][DOMAIN_NAME]" at bounding box center [376, 411] width 573 height 64
type input "[EMAIL_ADDRESS][DOMAIN_NAME]"
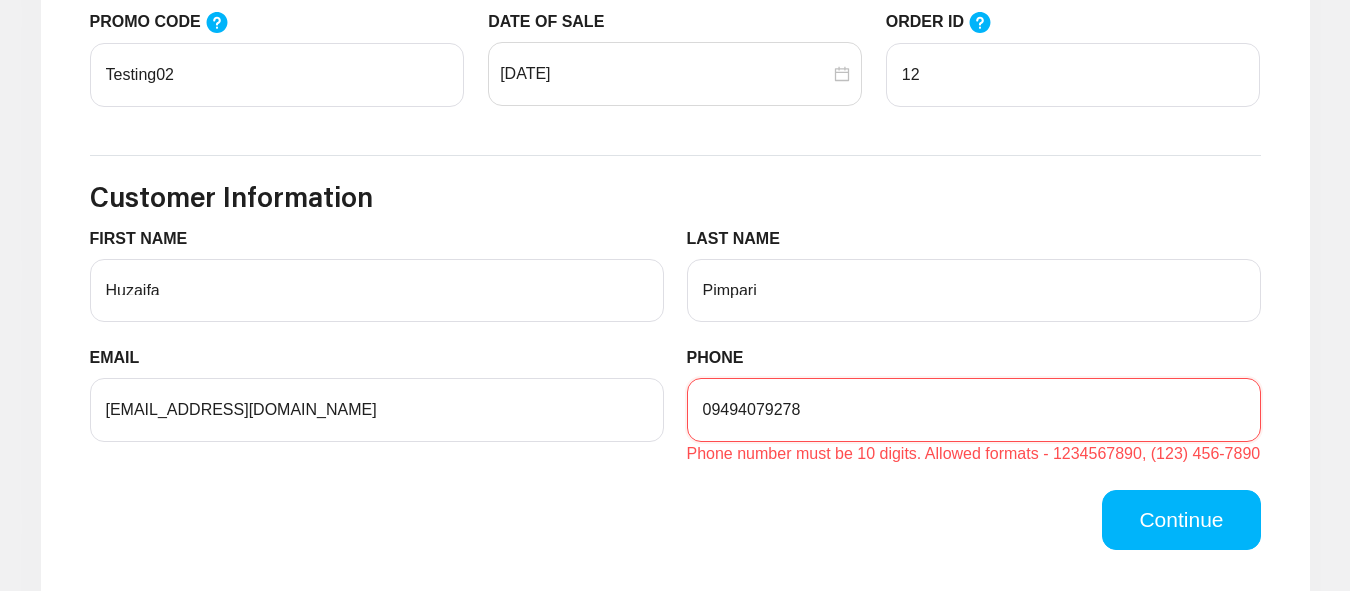
click at [708, 417] on input "09494079278" at bounding box center [973, 411] width 573 height 64
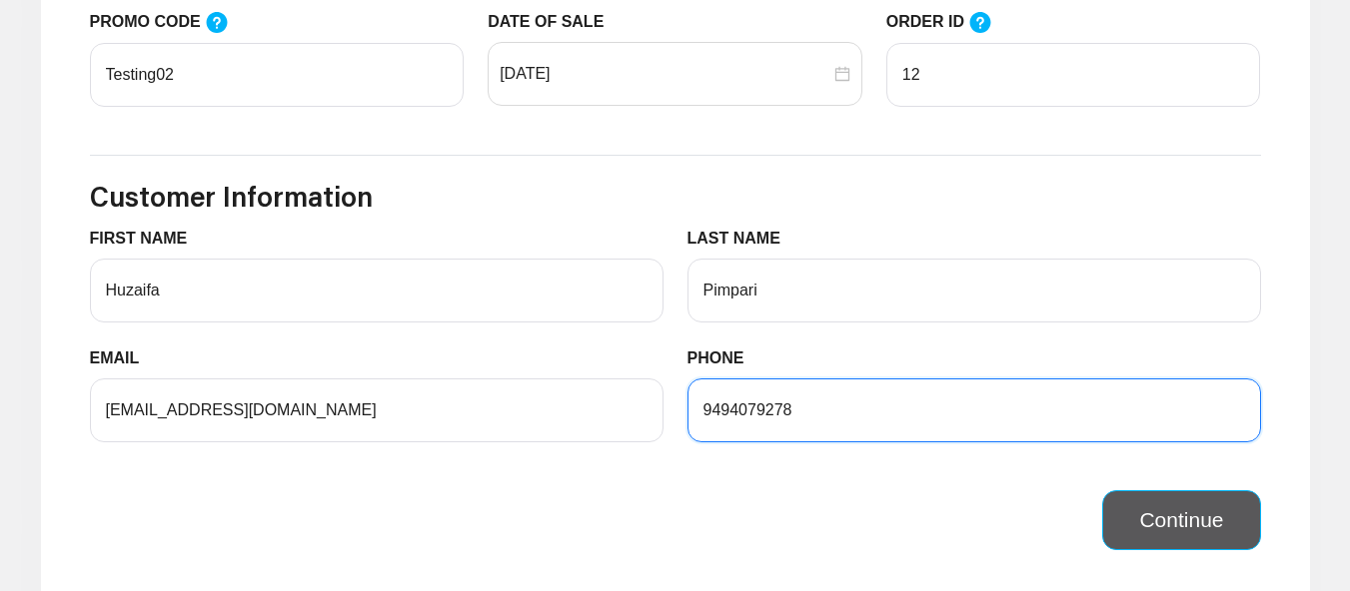
type input "9494079278"
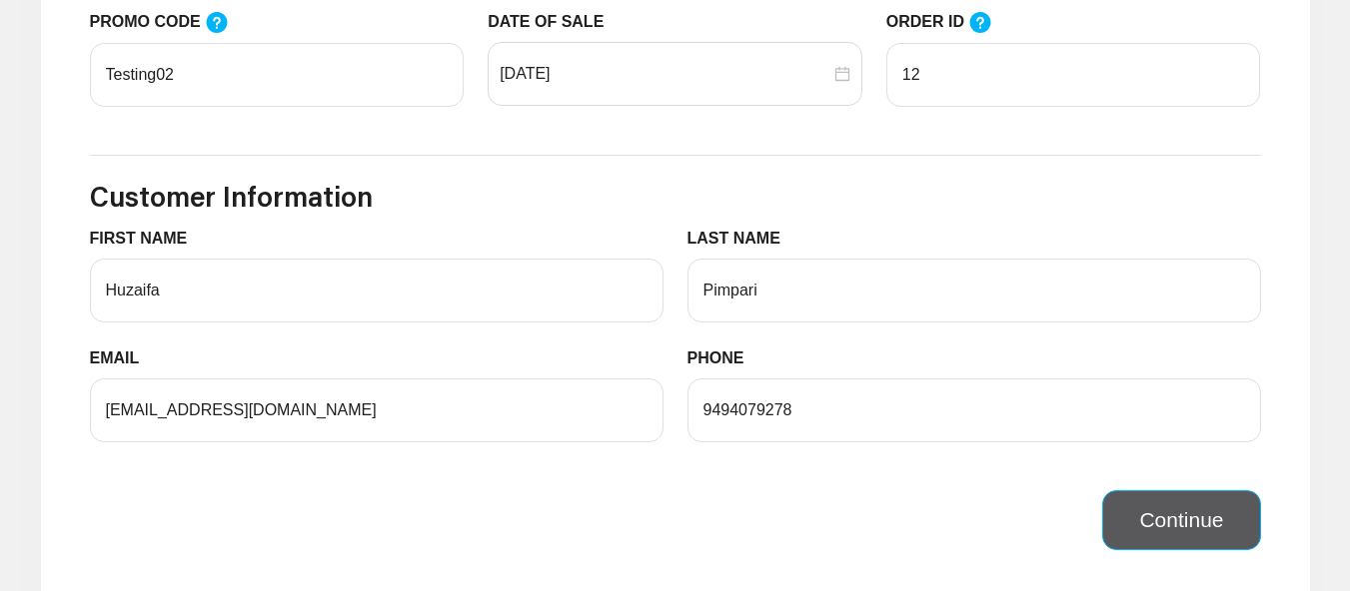
click at [1218, 546] on button "Continue" at bounding box center [1181, 520] width 158 height 60
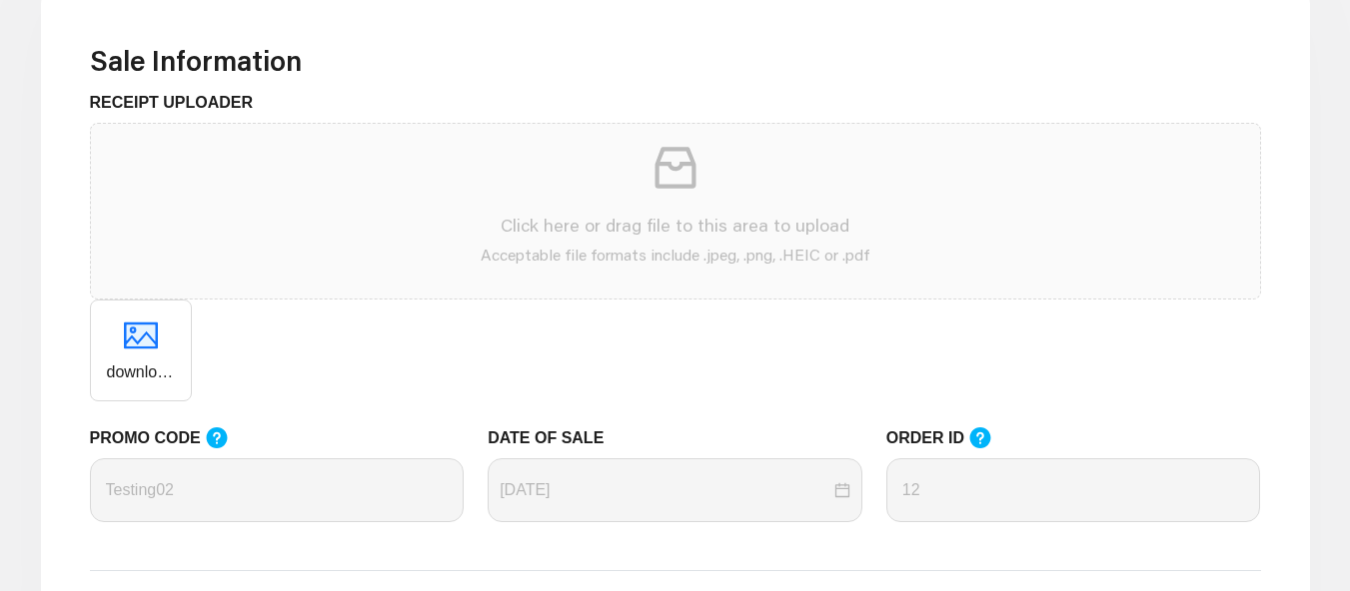
scroll to position [799, 0]
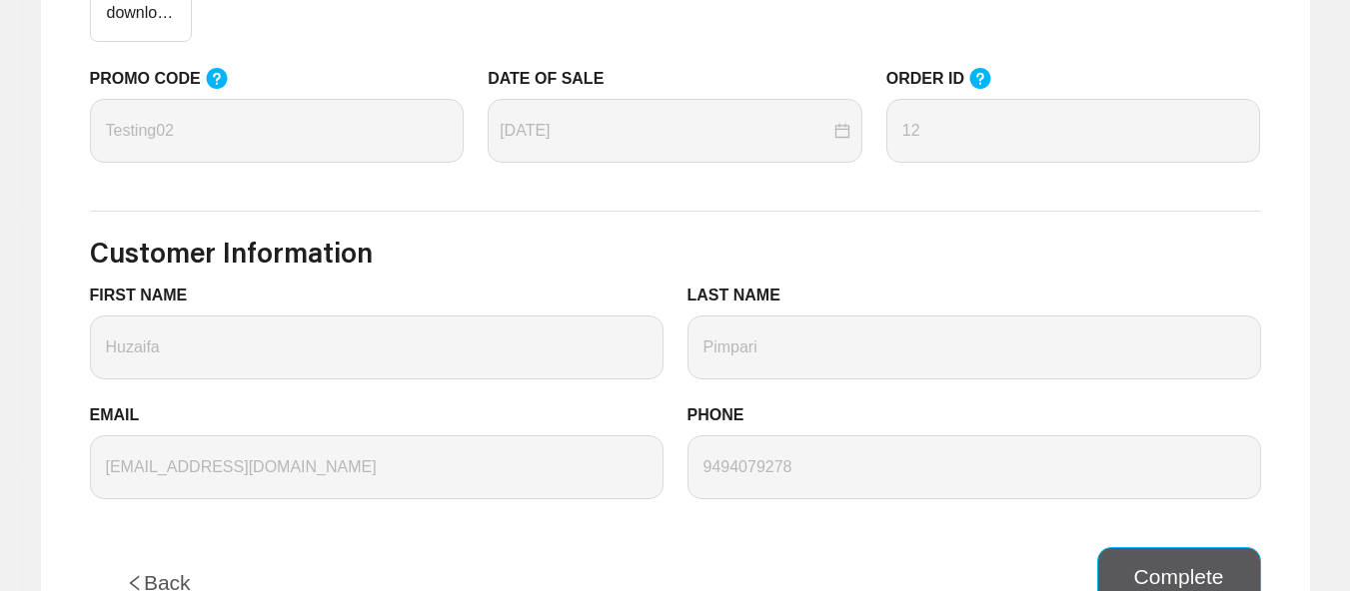
click at [1170, 573] on button "Complete" at bounding box center [1179, 577] width 164 height 60
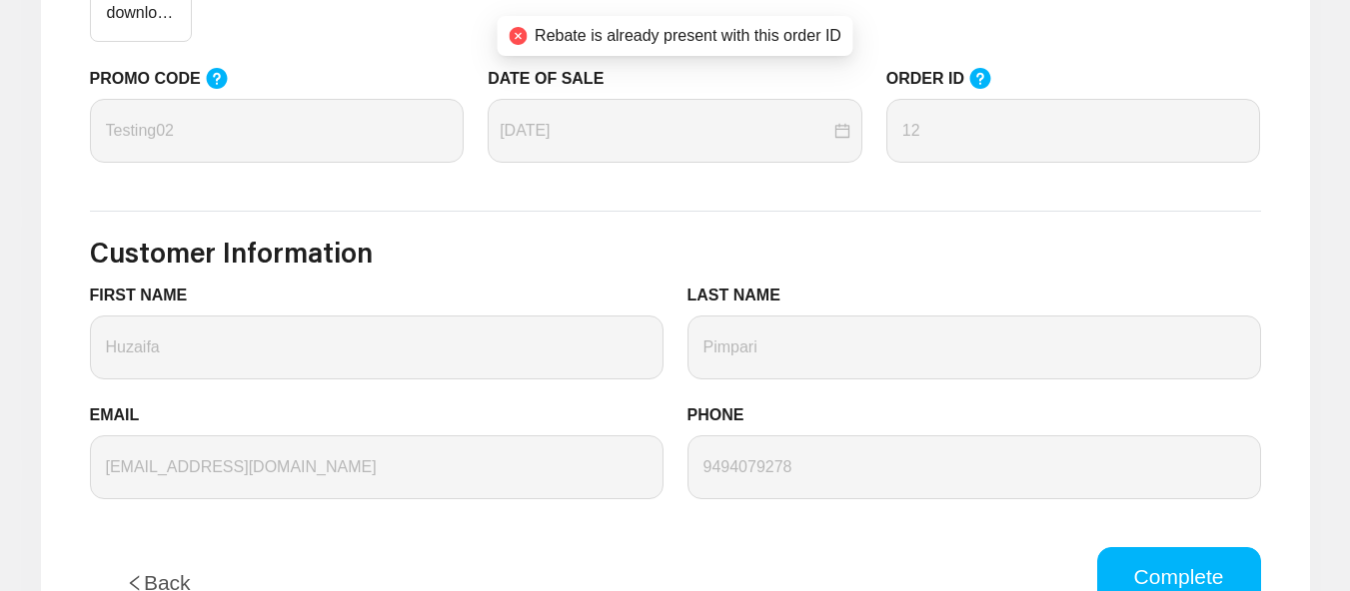
scroll to position [1199, 0]
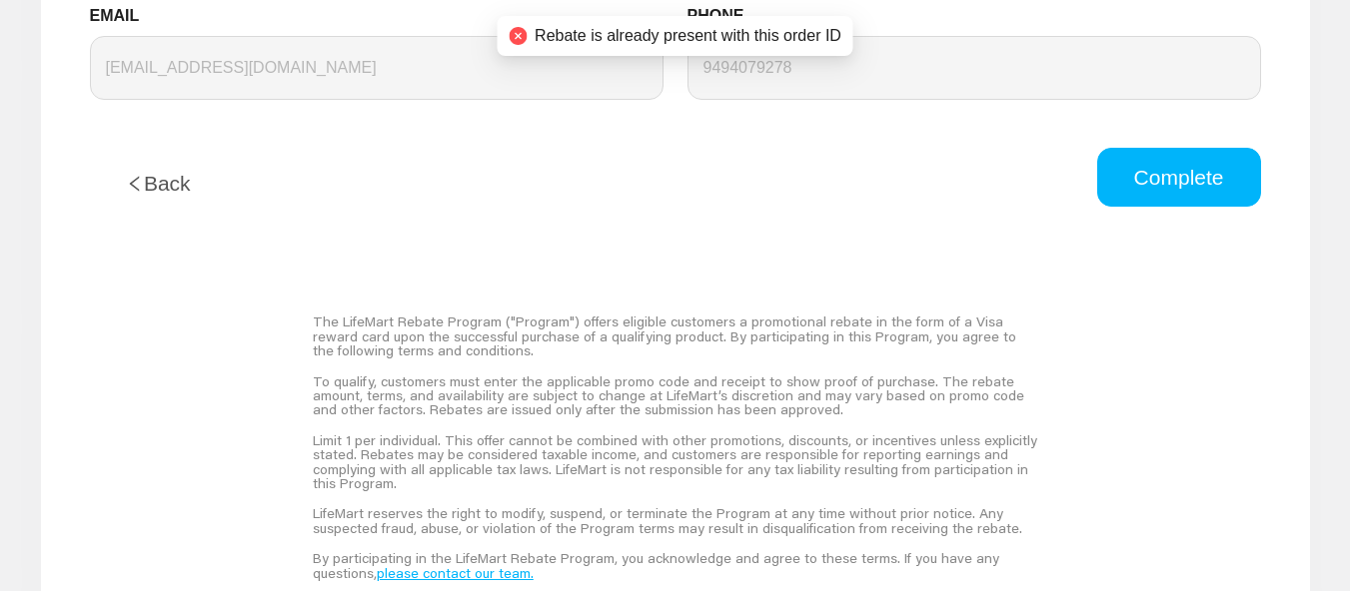
click at [148, 186] on button "Back" at bounding box center [158, 184] width 137 height 72
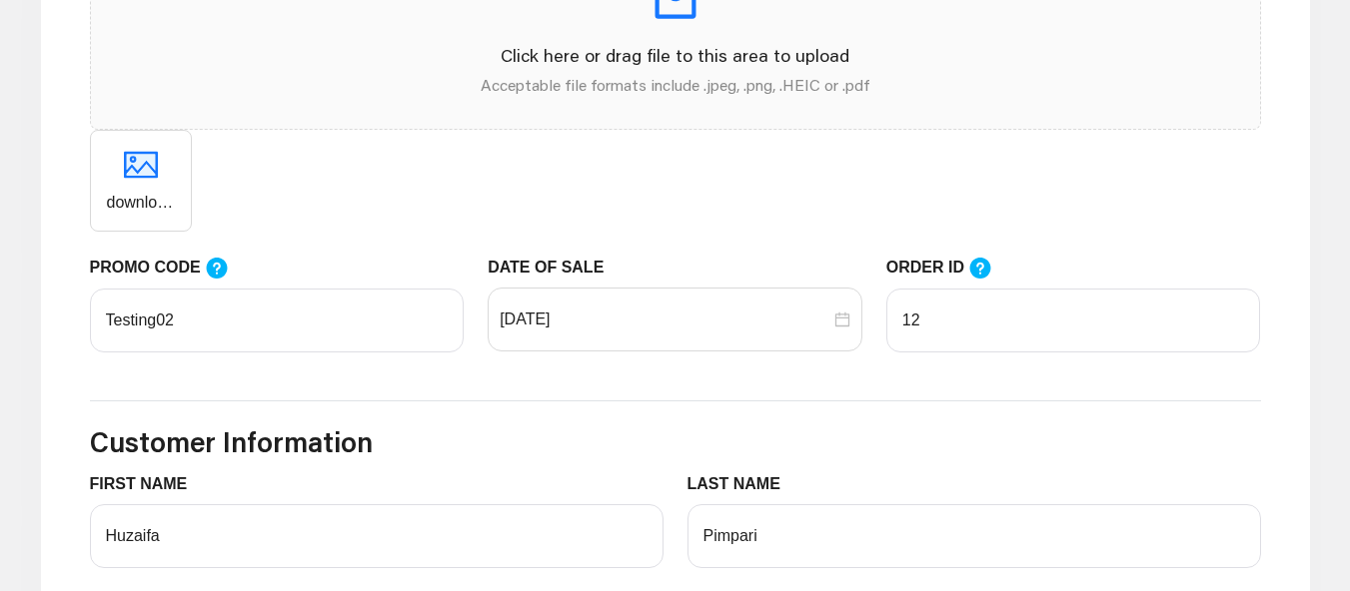
scroll to position [907, 0]
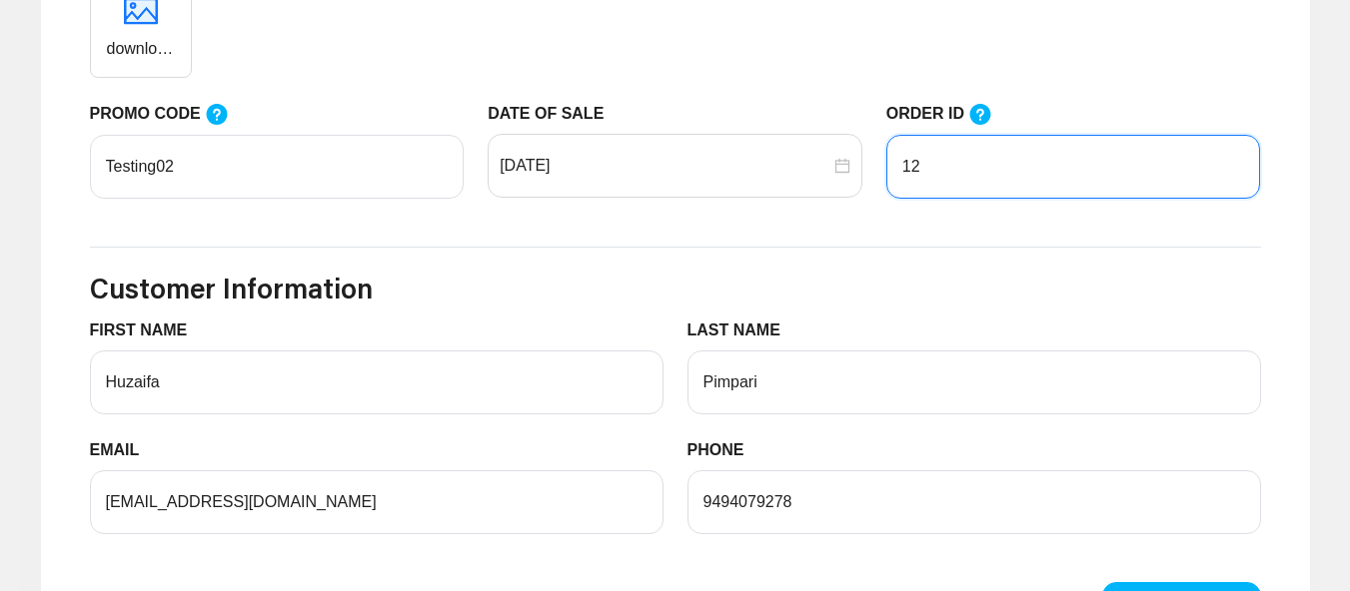
click at [939, 164] on input "12" at bounding box center [1073, 167] width 375 height 64
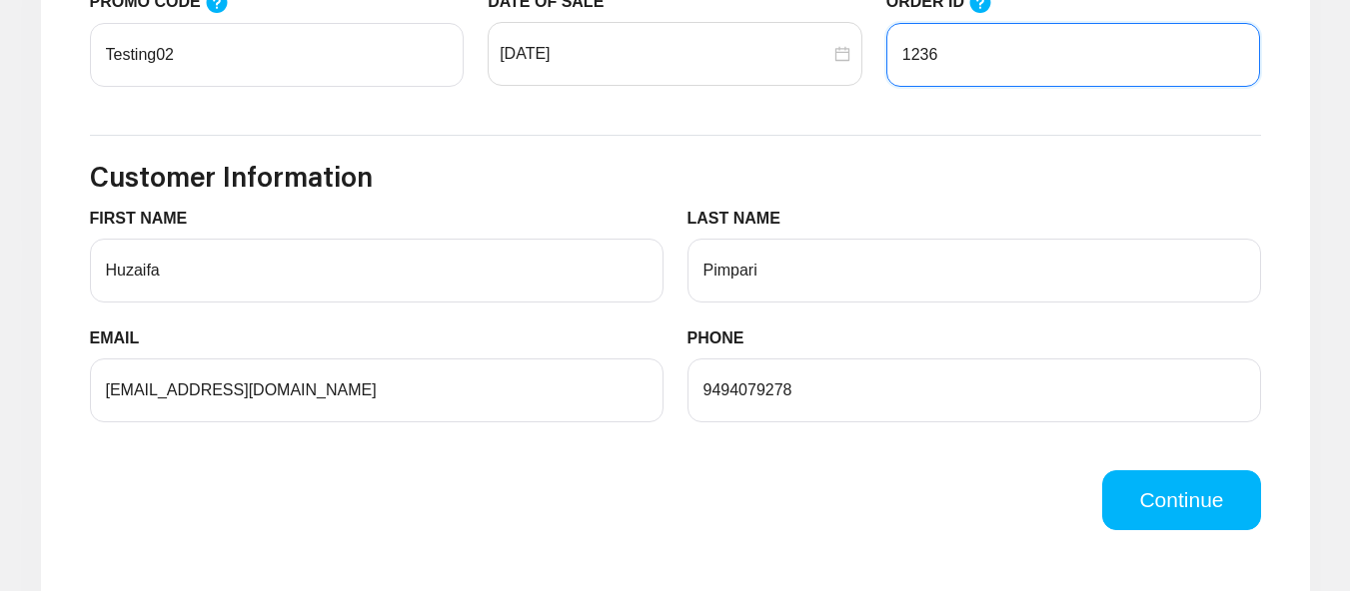
scroll to position [1107, 0]
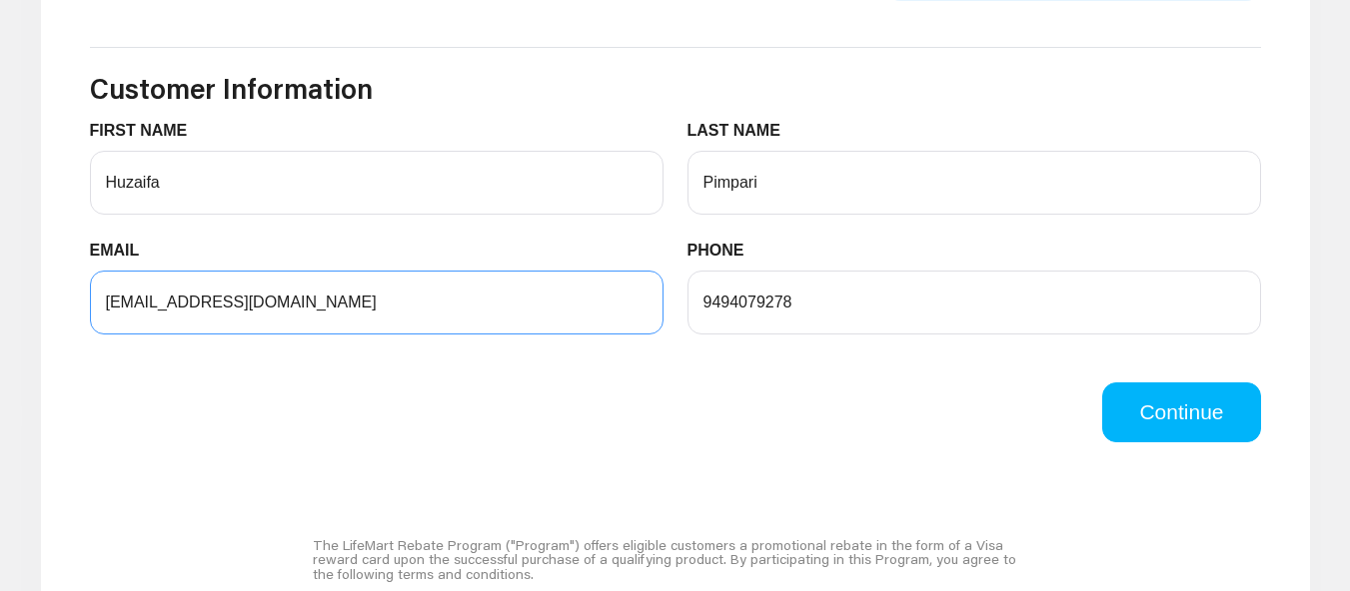
type input "1236"
click at [241, 311] on input "[EMAIL_ADDRESS][DOMAIN_NAME]" at bounding box center [376, 303] width 573 height 64
type input "[EMAIL_ADDRESS][DOMAIN_NAME]"
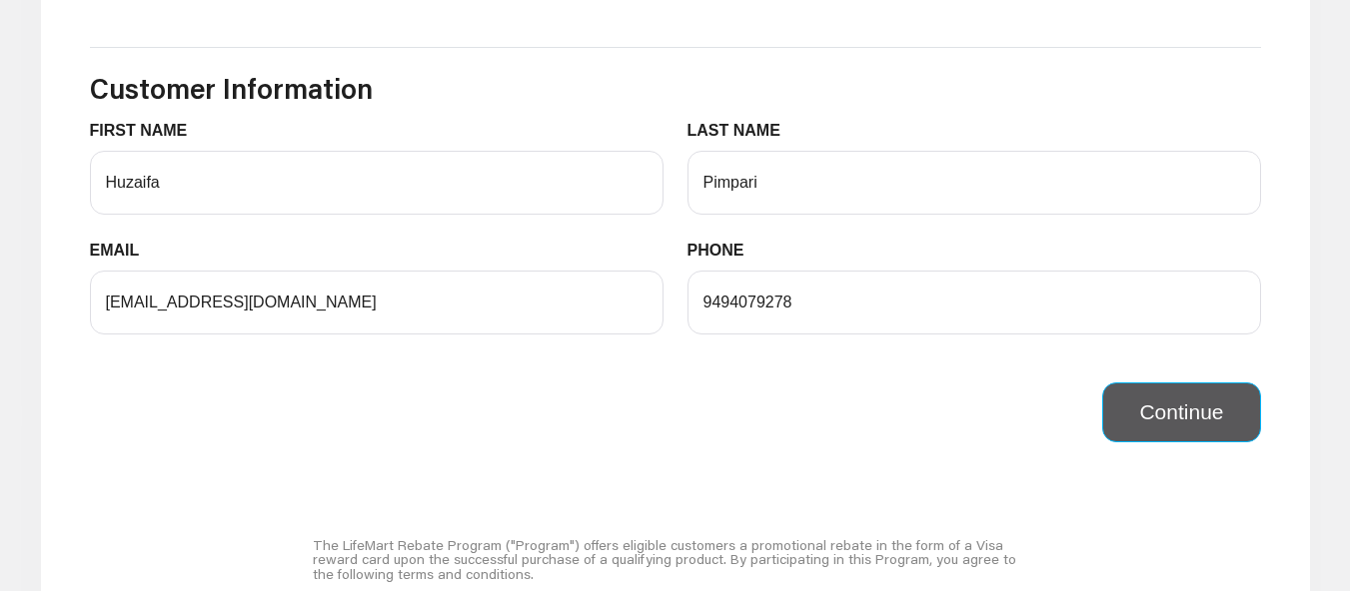
click at [1224, 435] on button "Continue" at bounding box center [1181, 413] width 158 height 60
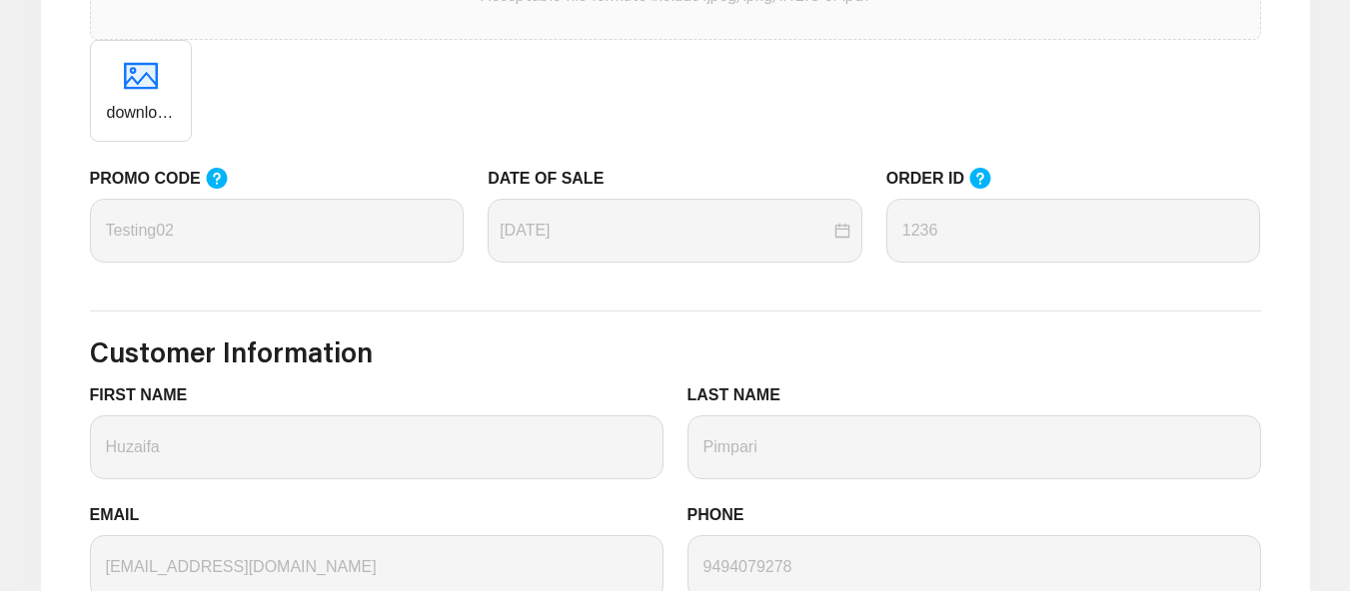
scroll to position [1199, 0]
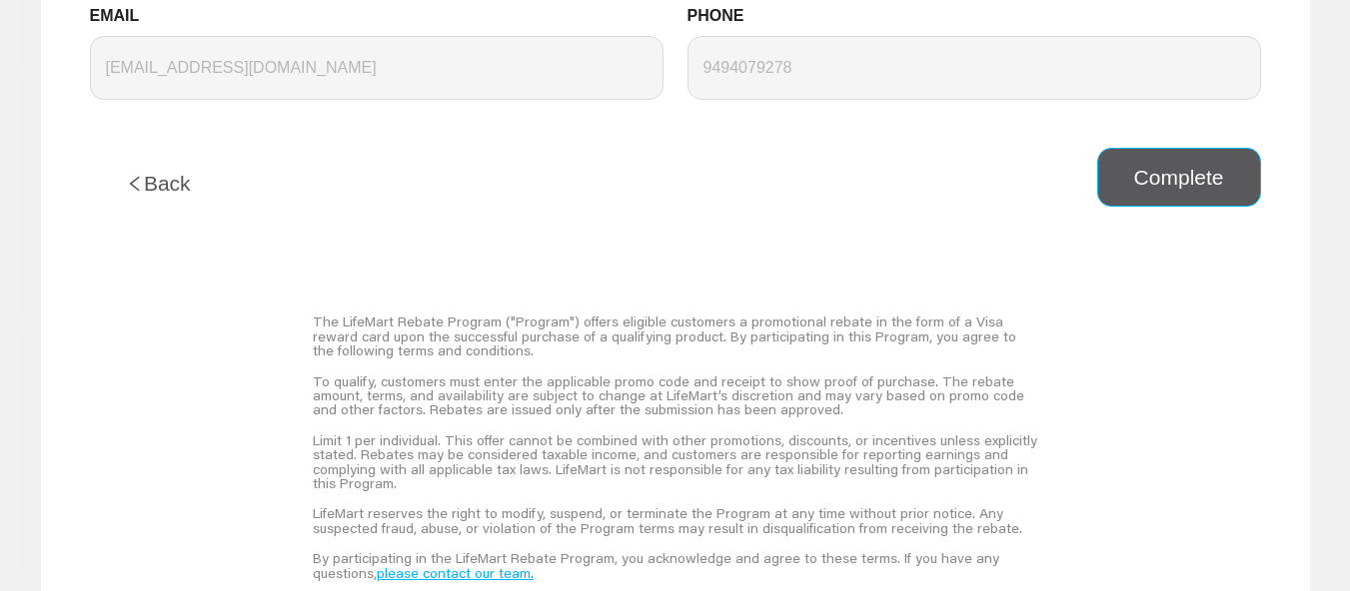
click at [1171, 196] on button "Complete" at bounding box center [1179, 178] width 164 height 60
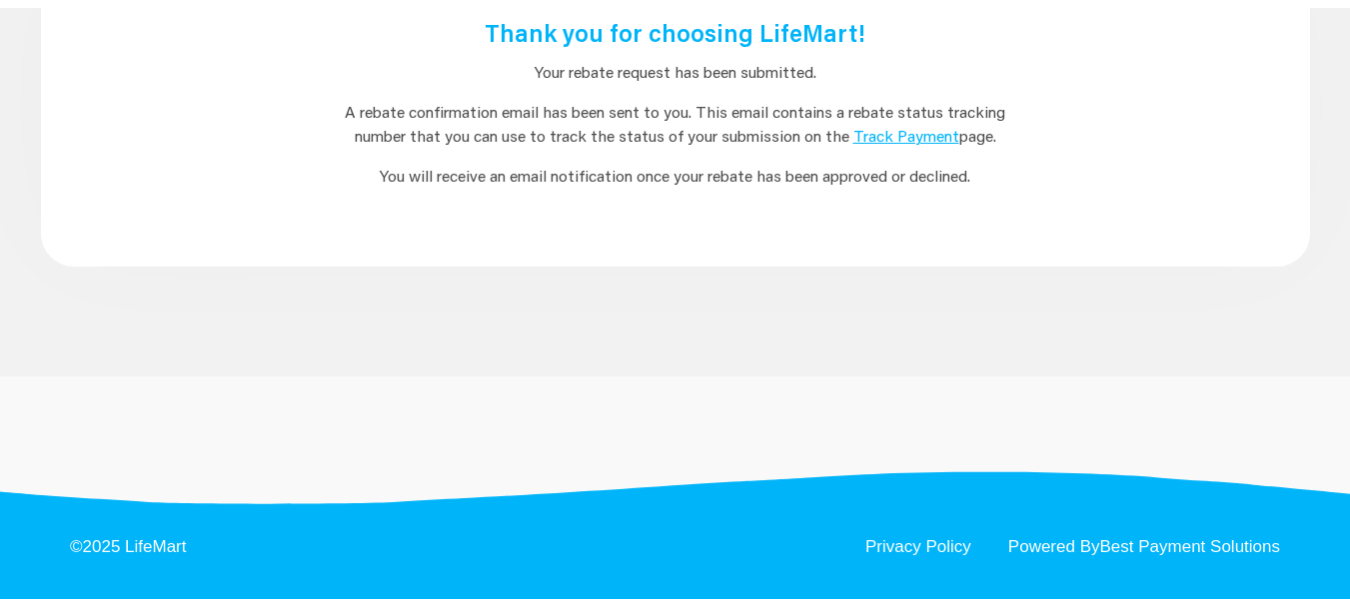
scroll to position [0, 0]
